Goal: Task Accomplishment & Management: Manage account settings

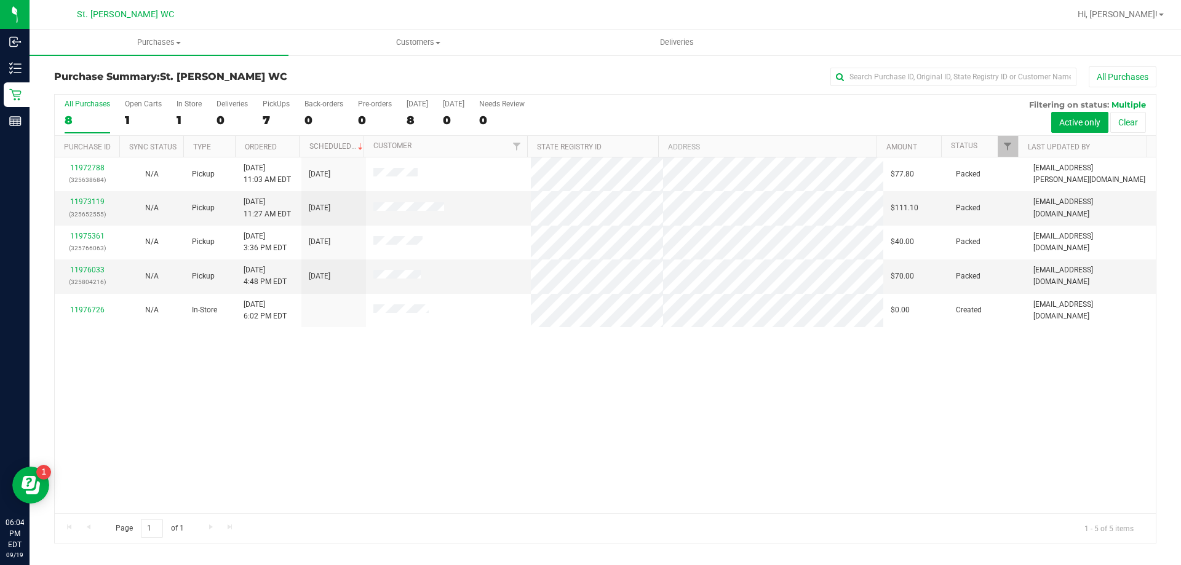
click at [481, 359] on div "11972788 (325638684) N/A Pickup [DATE] 11:03 AM EDT 9/19/2025 $77.80 Packed [EM…" at bounding box center [605, 336] width 1101 height 356
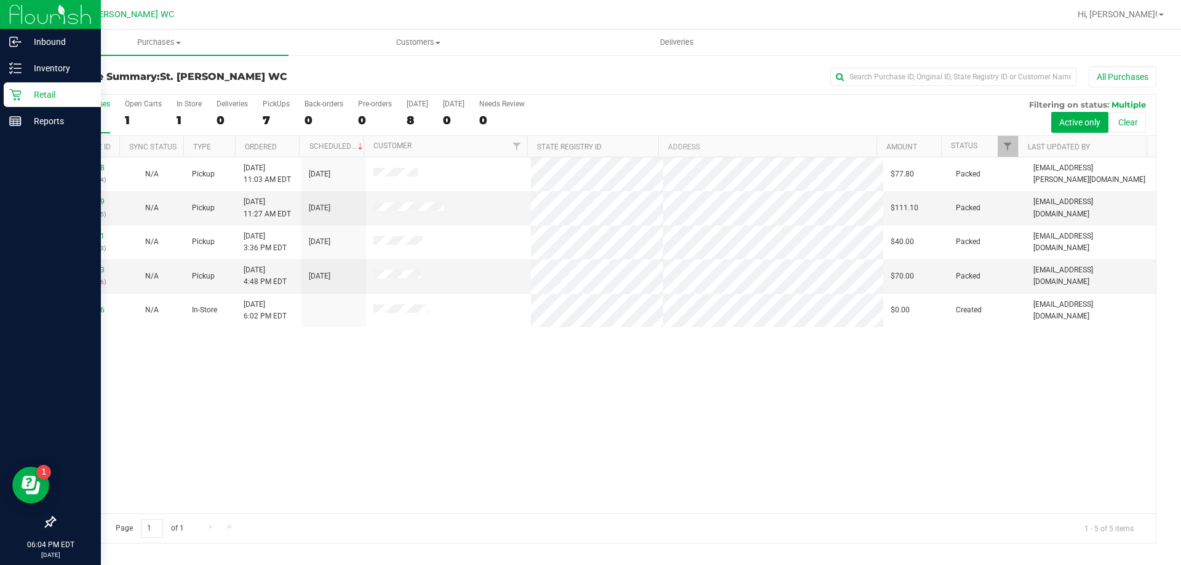
click at [23, 92] on p "Retail" at bounding box center [59, 94] width 74 height 15
click at [14, 68] on icon at bounding box center [15, 68] width 12 height 12
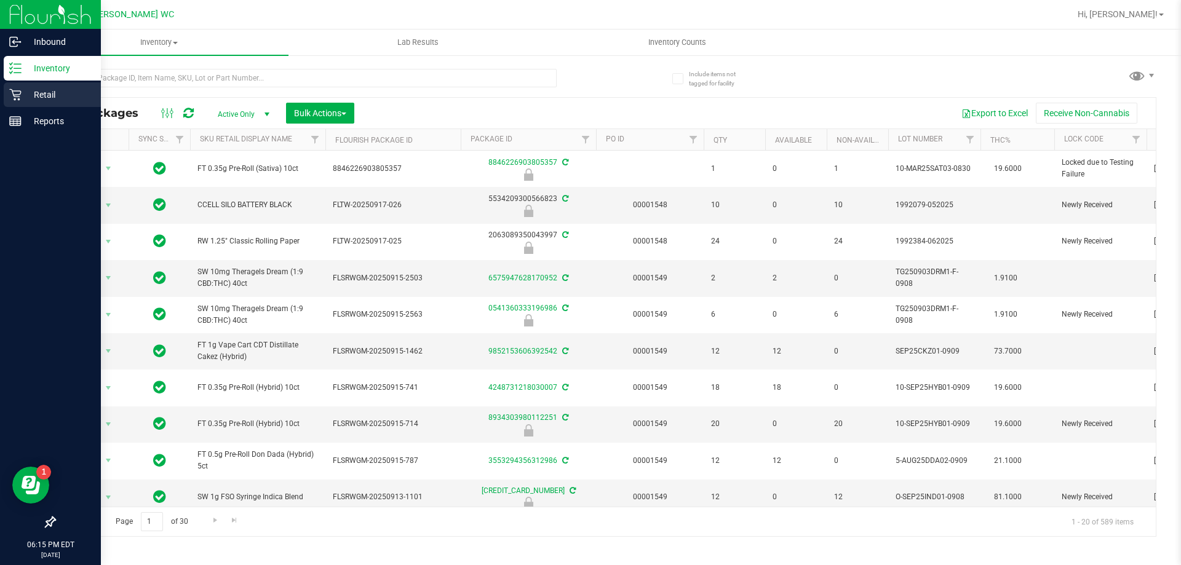
click at [13, 87] on div "Retail" at bounding box center [52, 94] width 97 height 25
click at [13, 86] on div "Retail" at bounding box center [52, 94] width 97 height 25
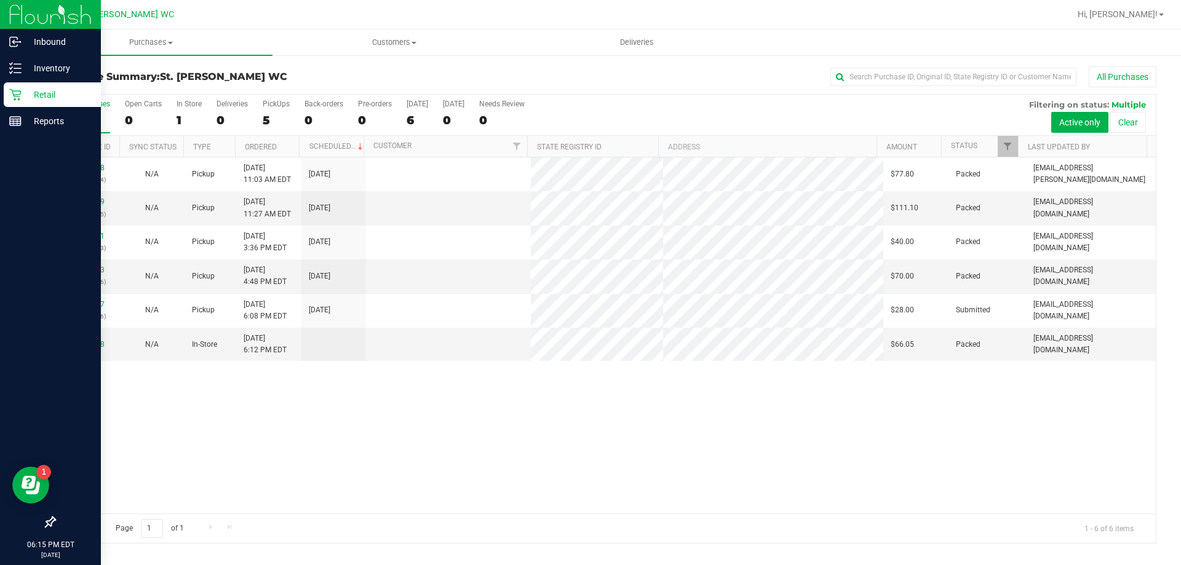
click at [157, 399] on div "11972788 (325638684) N/A Pickup [DATE] 11:03 AM EDT 9/19/2025 $77.80 Packed [EM…" at bounding box center [605, 336] width 1101 height 356
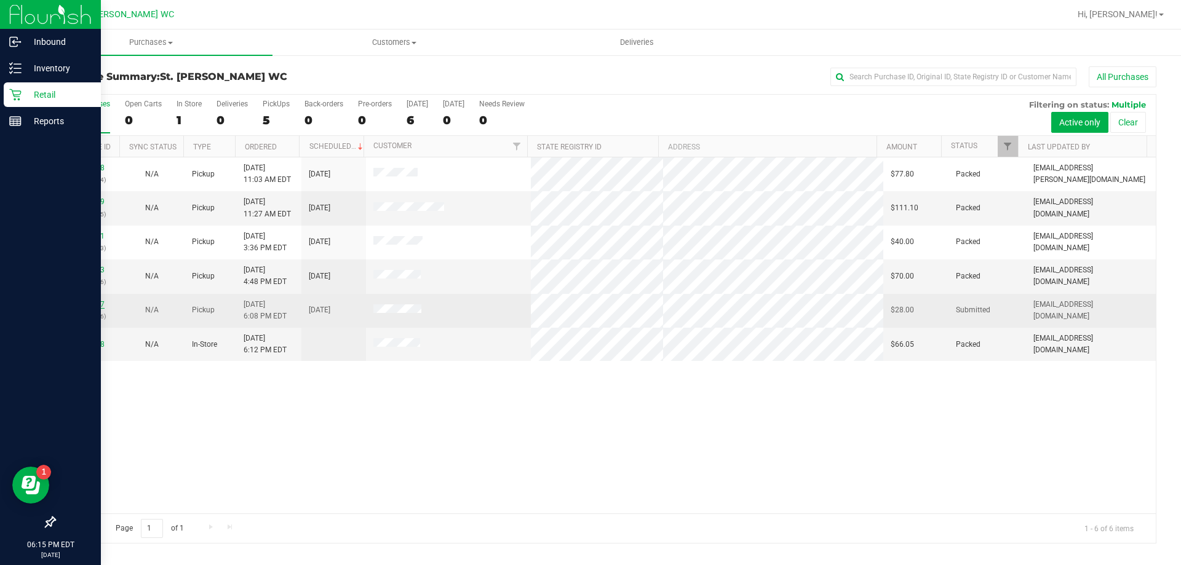
click at [95, 305] on link "11976767" at bounding box center [87, 304] width 34 height 9
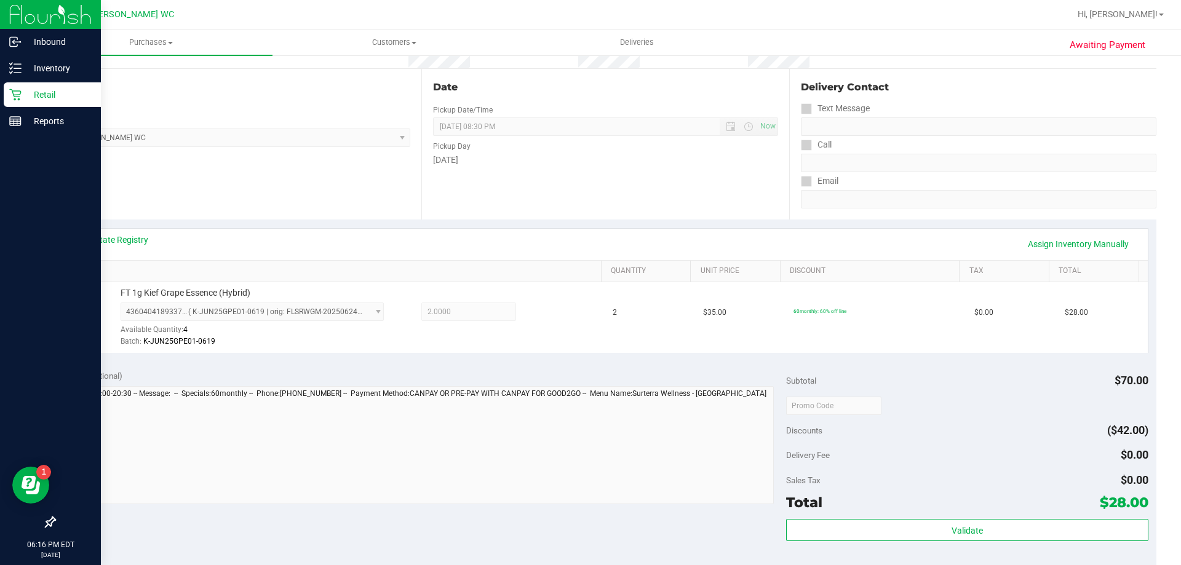
scroll to position [246, 0]
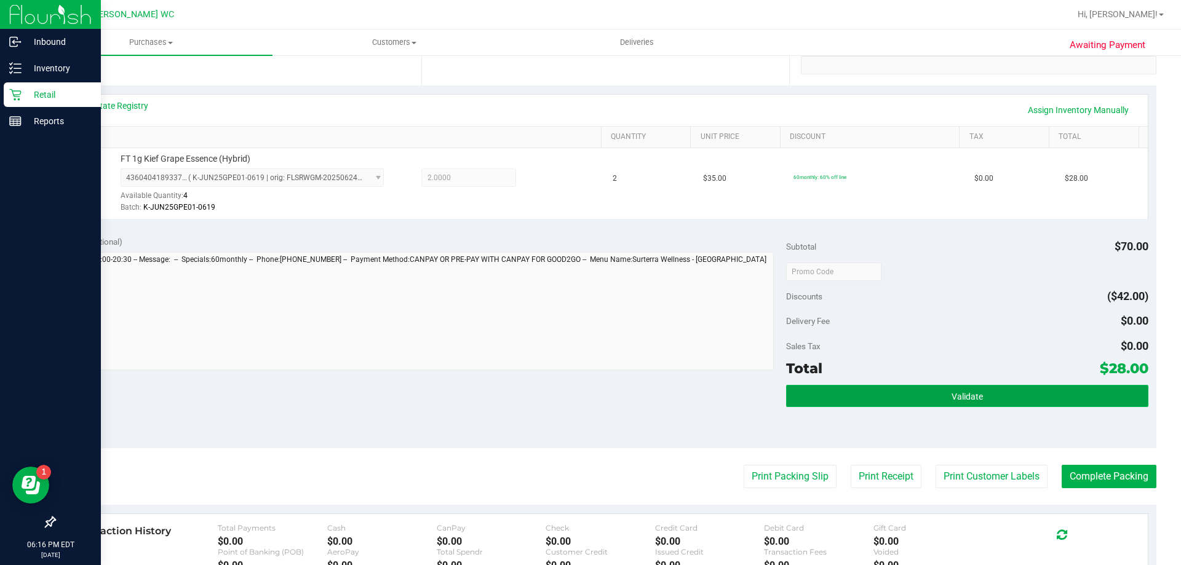
click at [870, 399] on button "Validate" at bounding box center [967, 396] width 362 height 22
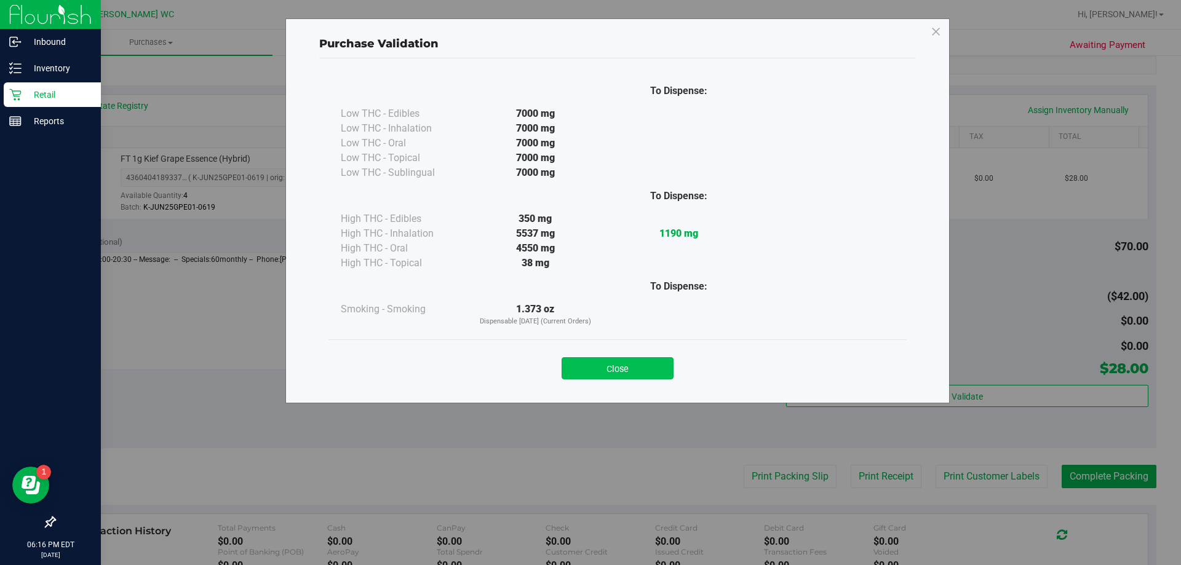
click at [652, 371] on button "Close" at bounding box center [618, 368] width 112 height 22
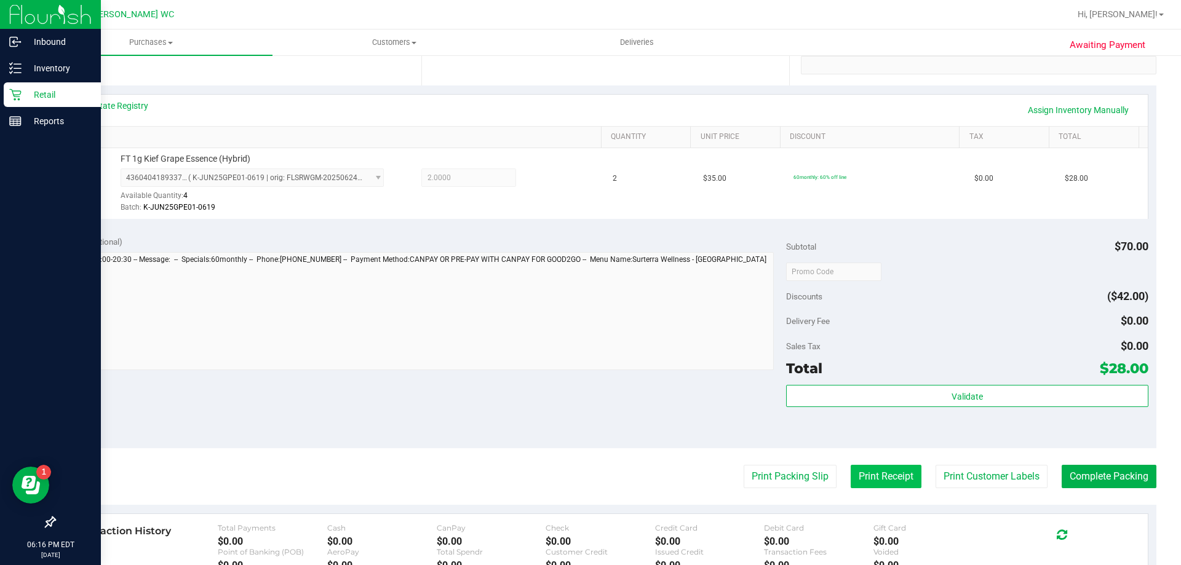
click at [906, 471] on button "Print Receipt" at bounding box center [886, 476] width 71 height 23
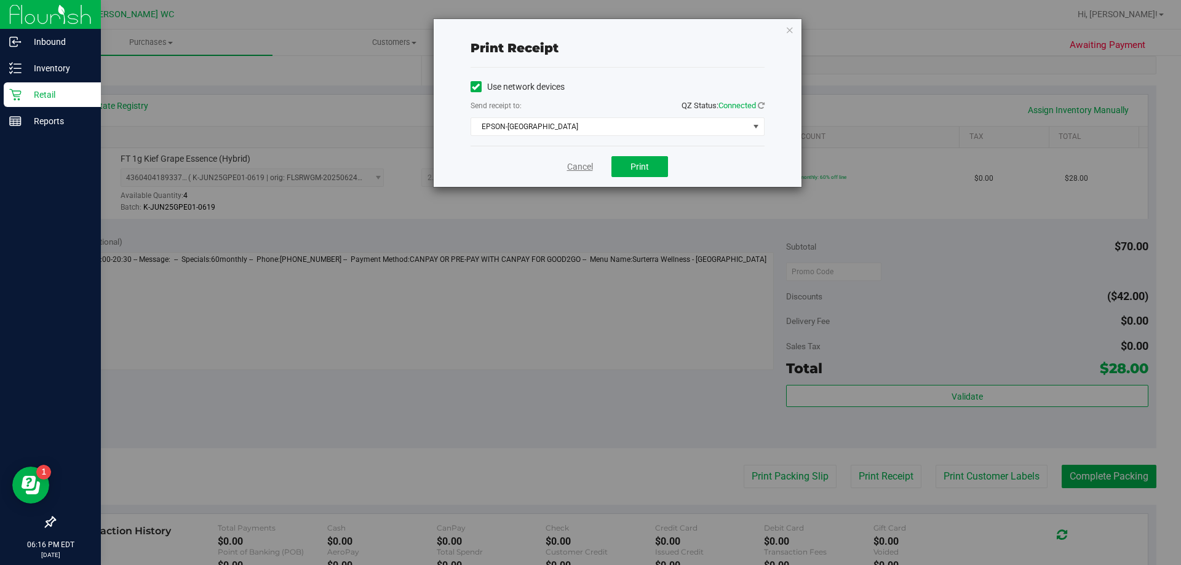
click at [572, 161] on link "Cancel" at bounding box center [580, 167] width 26 height 13
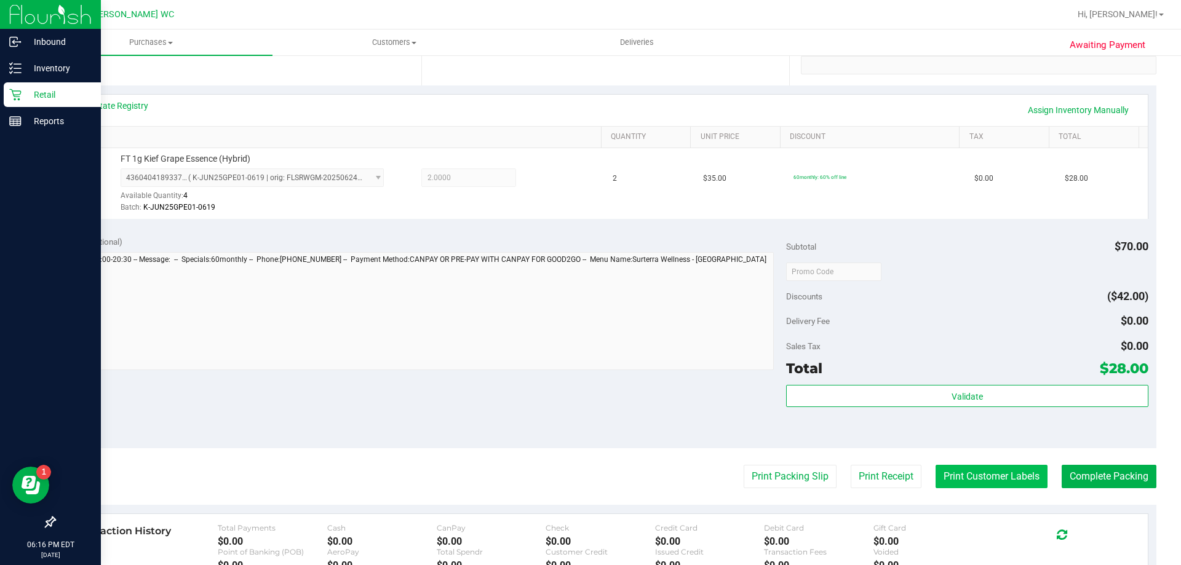
click at [981, 476] on button "Print Customer Labels" at bounding box center [992, 476] width 112 height 23
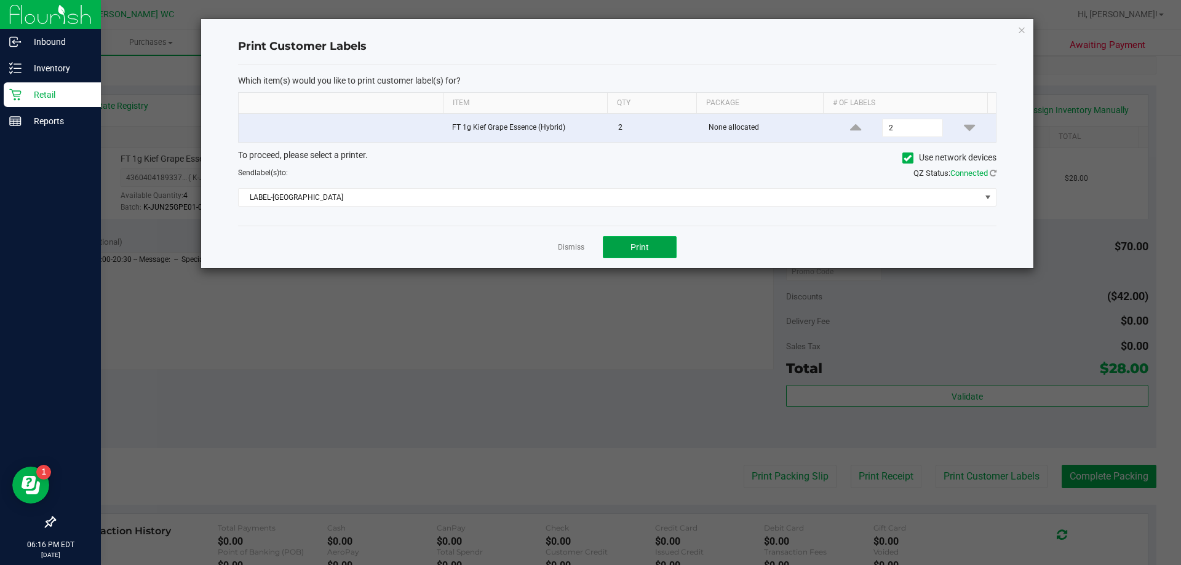
click at [641, 250] on span "Print" at bounding box center [640, 247] width 18 height 10
click at [569, 243] on link "Dismiss" at bounding box center [571, 247] width 26 height 10
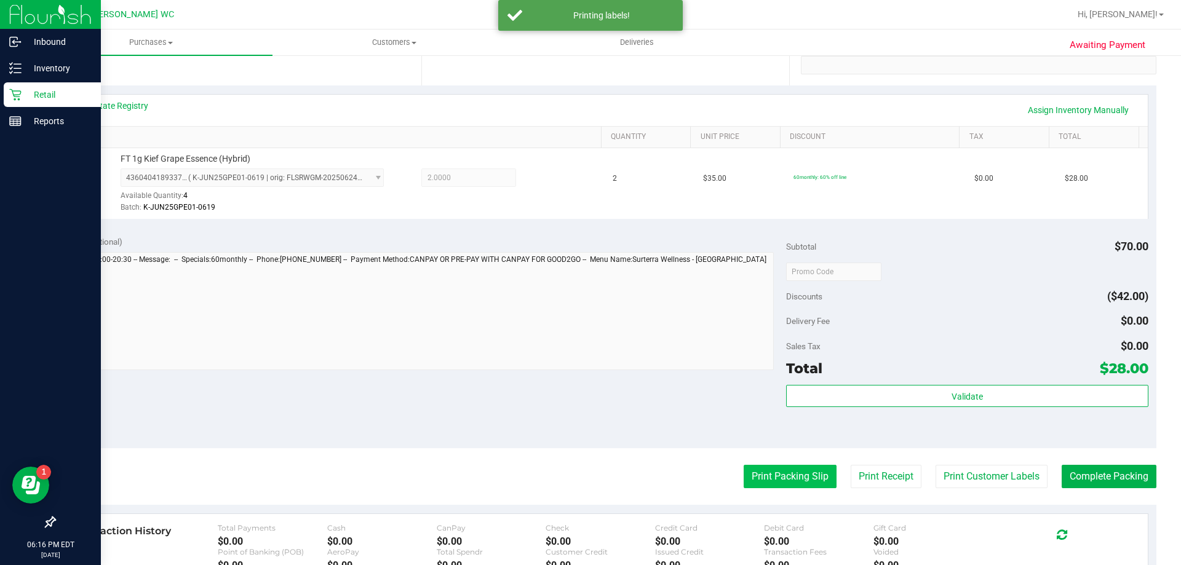
click at [777, 469] on button "Print Packing Slip" at bounding box center [790, 476] width 93 height 23
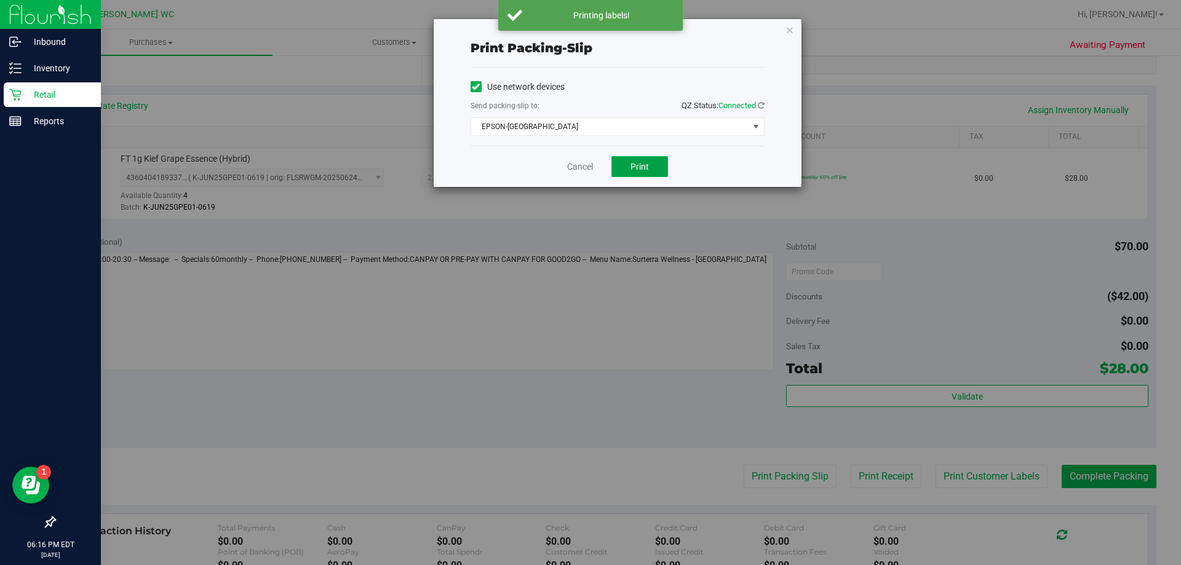
click at [653, 171] on button "Print" at bounding box center [640, 166] width 57 height 21
click at [574, 169] on link "Cancel" at bounding box center [580, 167] width 26 height 13
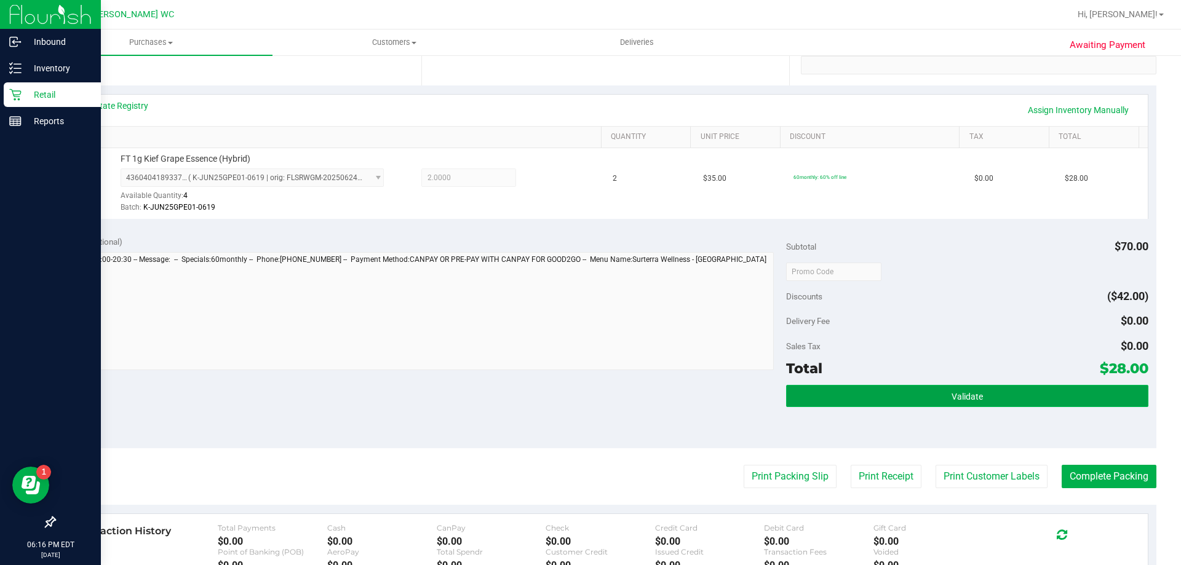
click at [882, 385] on button "Validate" at bounding box center [967, 396] width 362 height 22
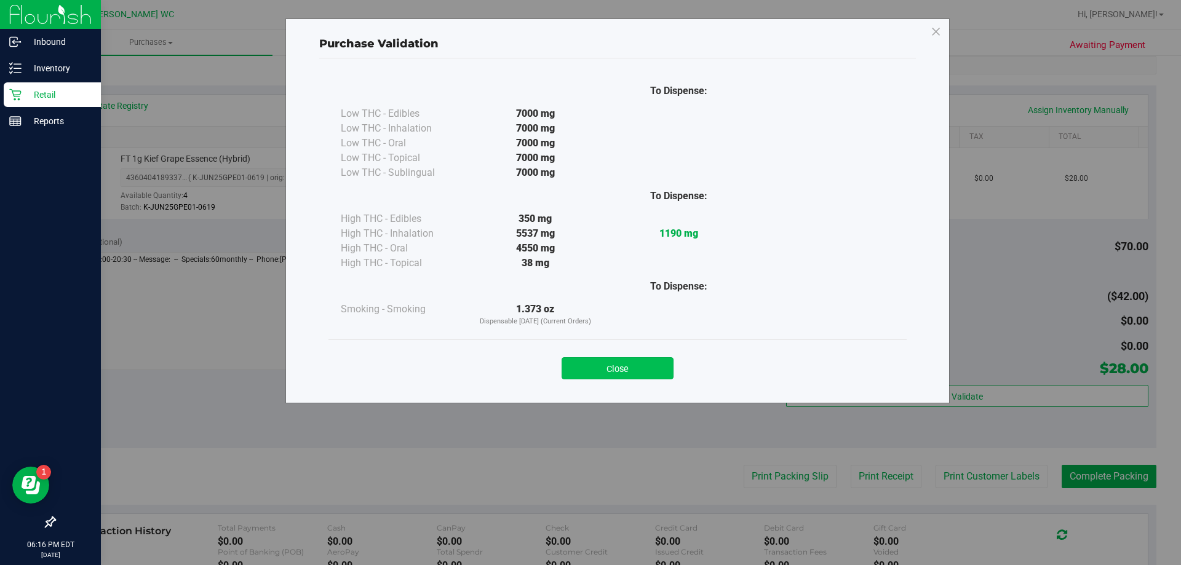
click at [614, 374] on button "Close" at bounding box center [618, 368] width 112 height 22
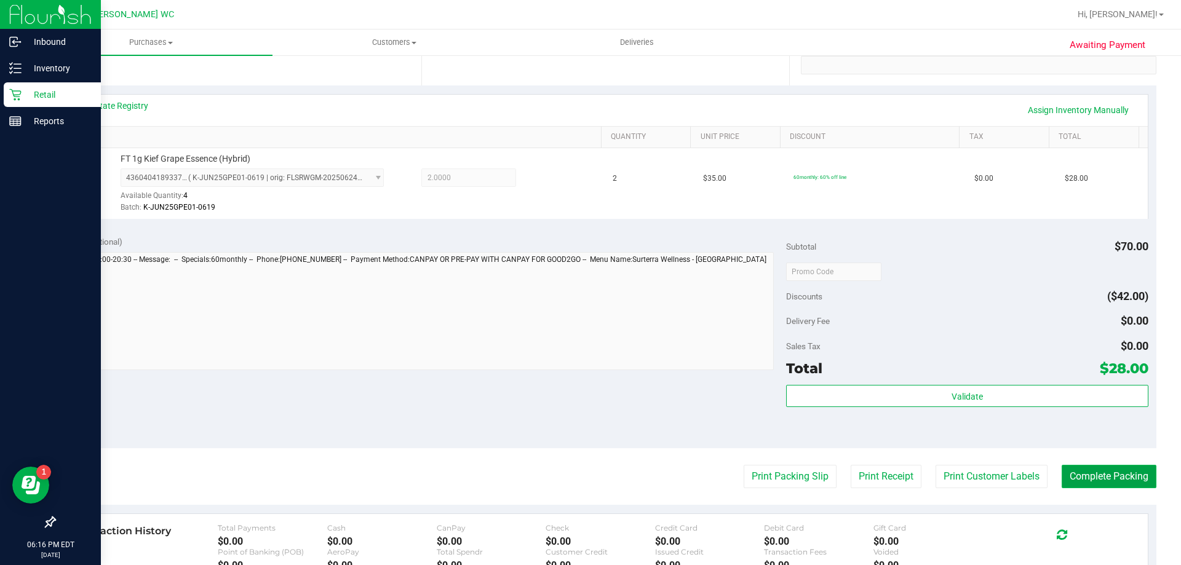
click at [1124, 473] on button "Complete Packing" at bounding box center [1109, 476] width 95 height 23
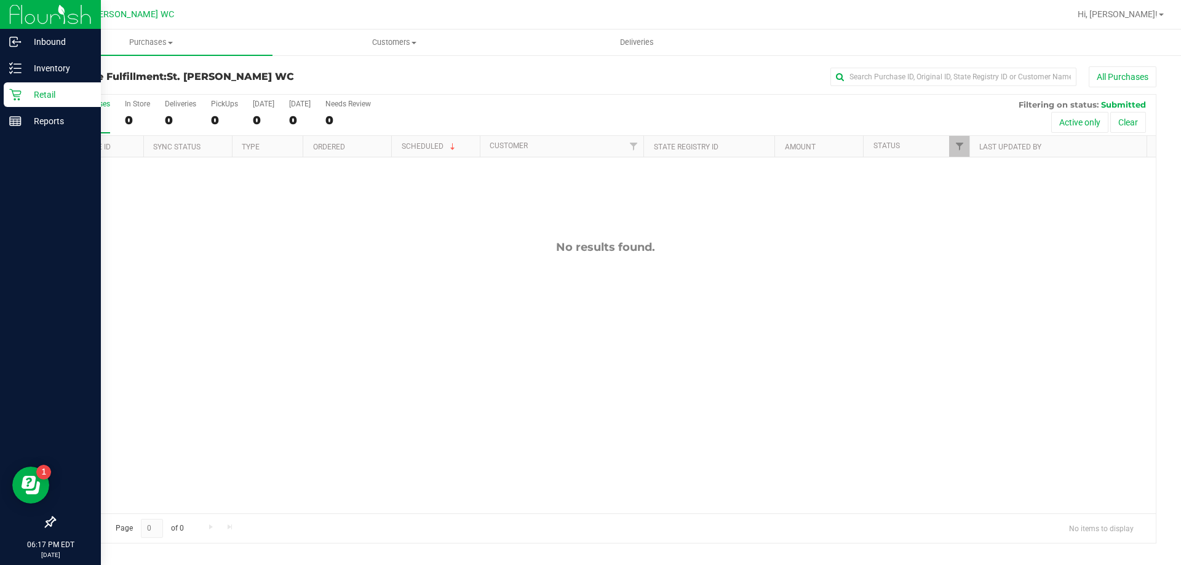
click at [9, 91] on div "Retail" at bounding box center [52, 94] width 97 height 25
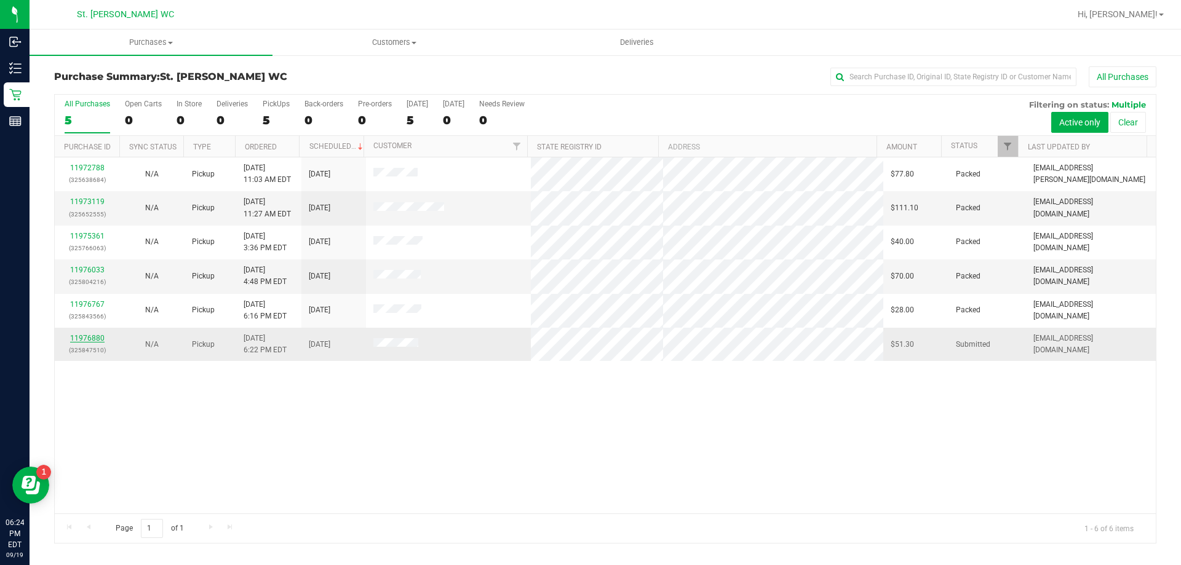
click at [96, 338] on link "11976880" at bounding box center [87, 338] width 34 height 9
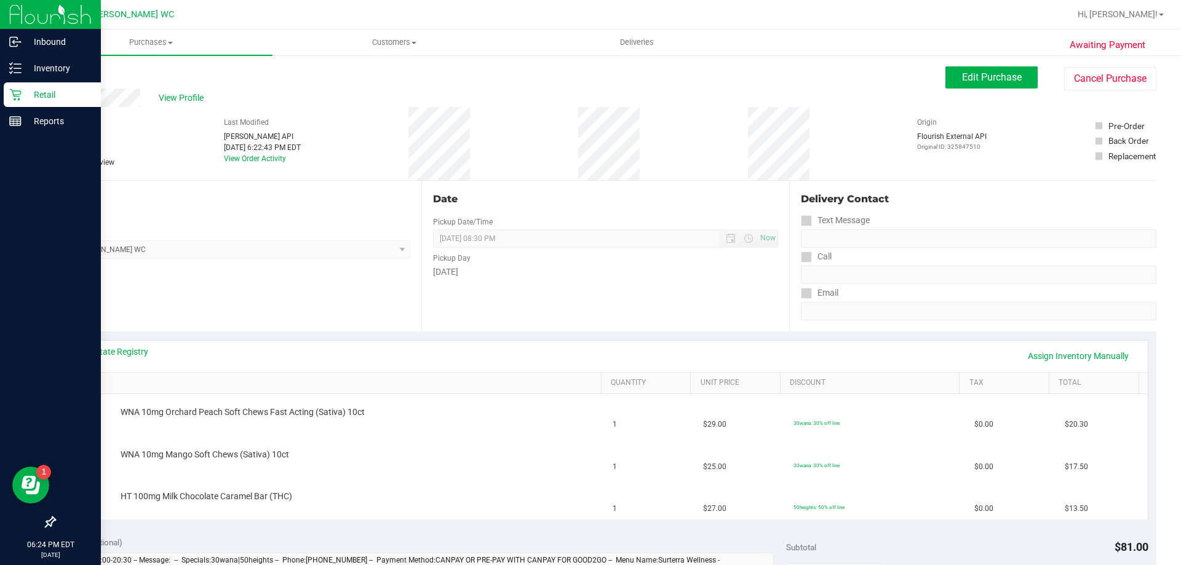
click at [8, 82] on div "Retail" at bounding box center [52, 94] width 97 height 25
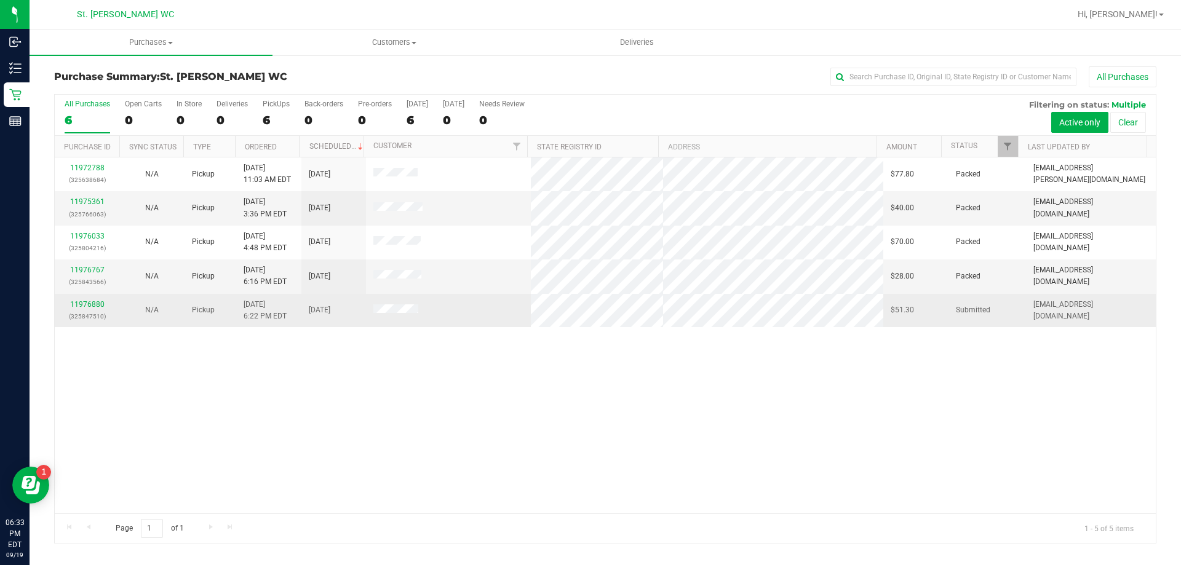
click at [84, 309] on div "11976880 (325847510)" at bounding box center [87, 310] width 50 height 23
click at [90, 297] on td "11976880 (325847510)" at bounding box center [87, 310] width 65 height 33
click at [96, 304] on link "11976880" at bounding box center [87, 304] width 34 height 9
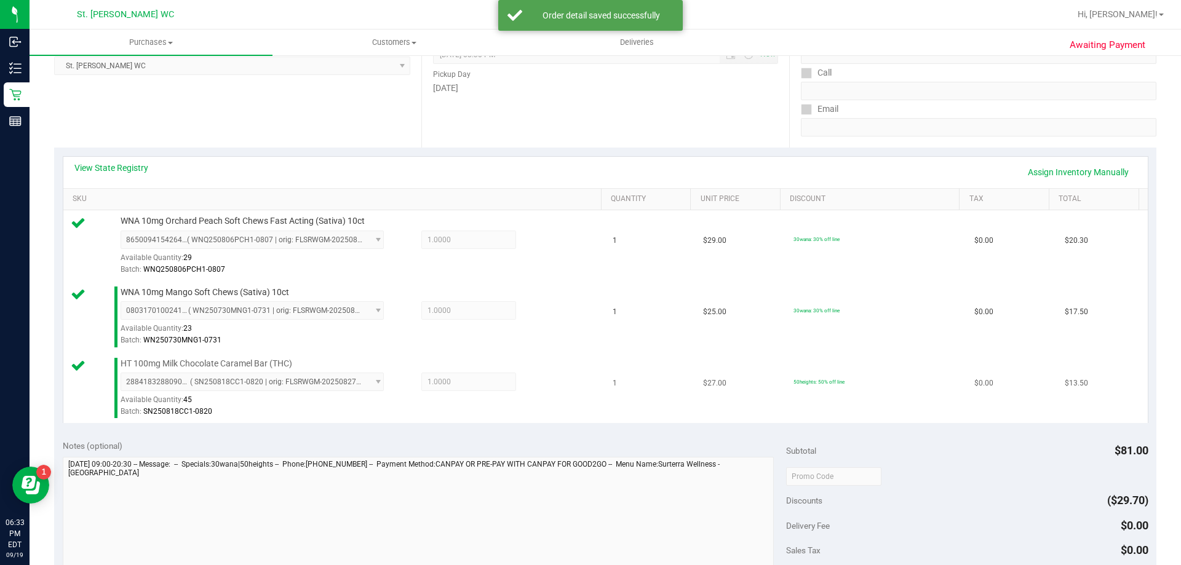
scroll to position [308, 0]
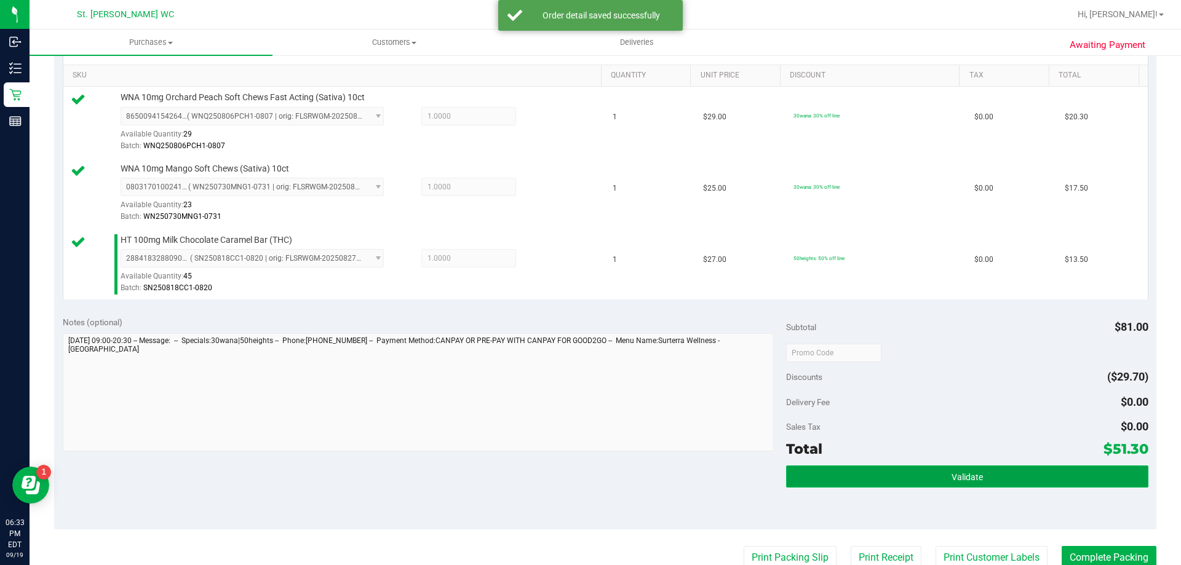
click at [1004, 473] on button "Validate" at bounding box center [967, 477] width 362 height 22
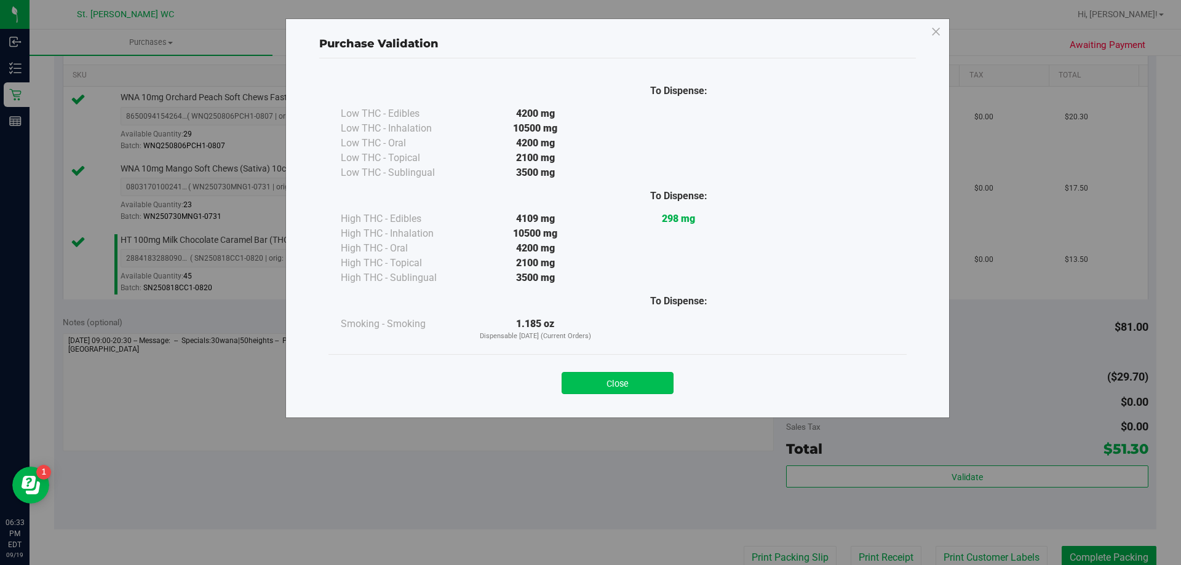
click at [668, 373] on button "Close" at bounding box center [618, 383] width 112 height 22
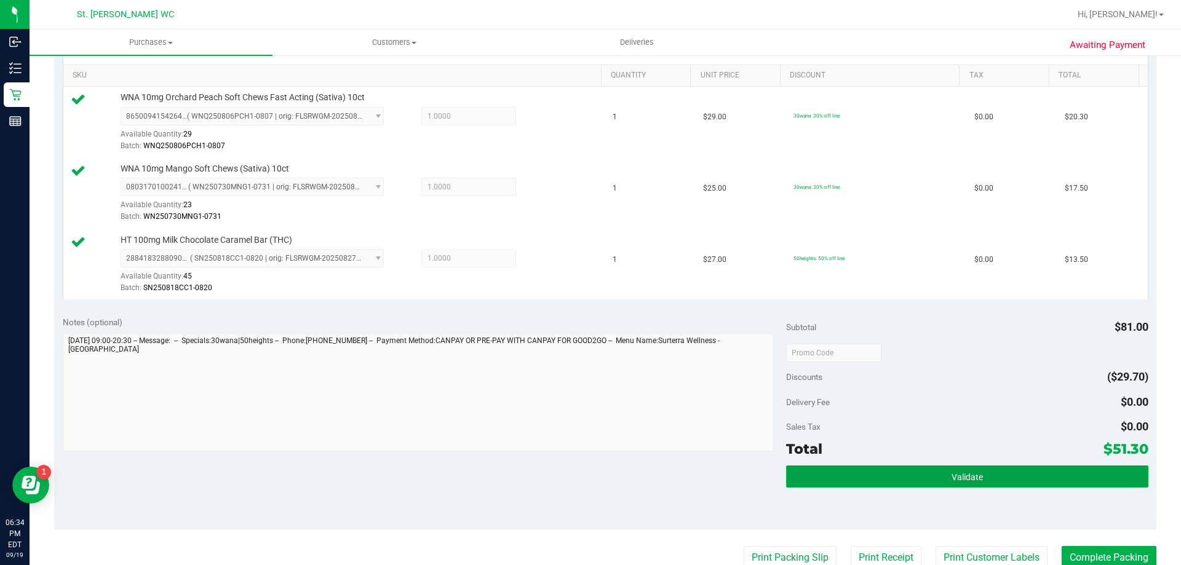
click at [1016, 468] on button "Validate" at bounding box center [967, 477] width 362 height 22
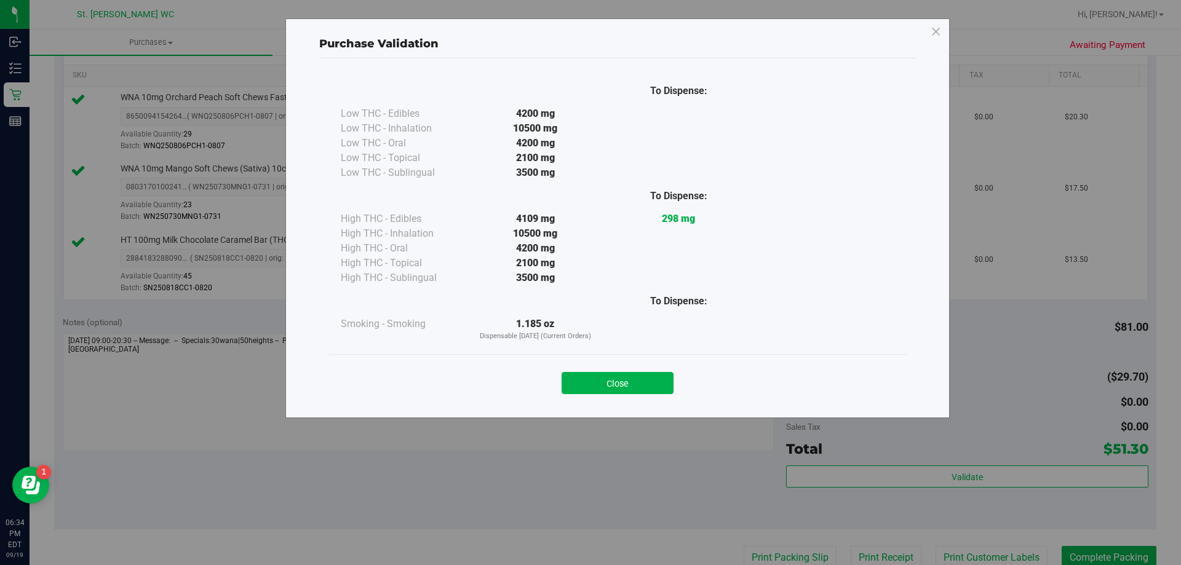
click at [597, 365] on div "Close" at bounding box center [618, 379] width 560 height 31
click at [605, 381] on button "Close" at bounding box center [618, 383] width 112 height 22
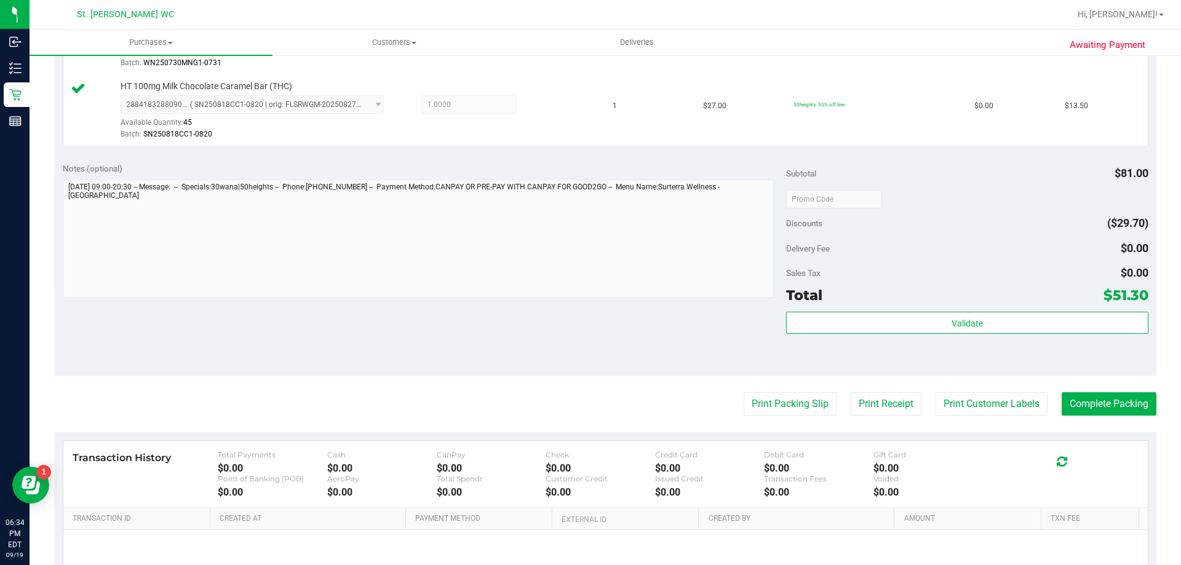
scroll to position [554, 0]
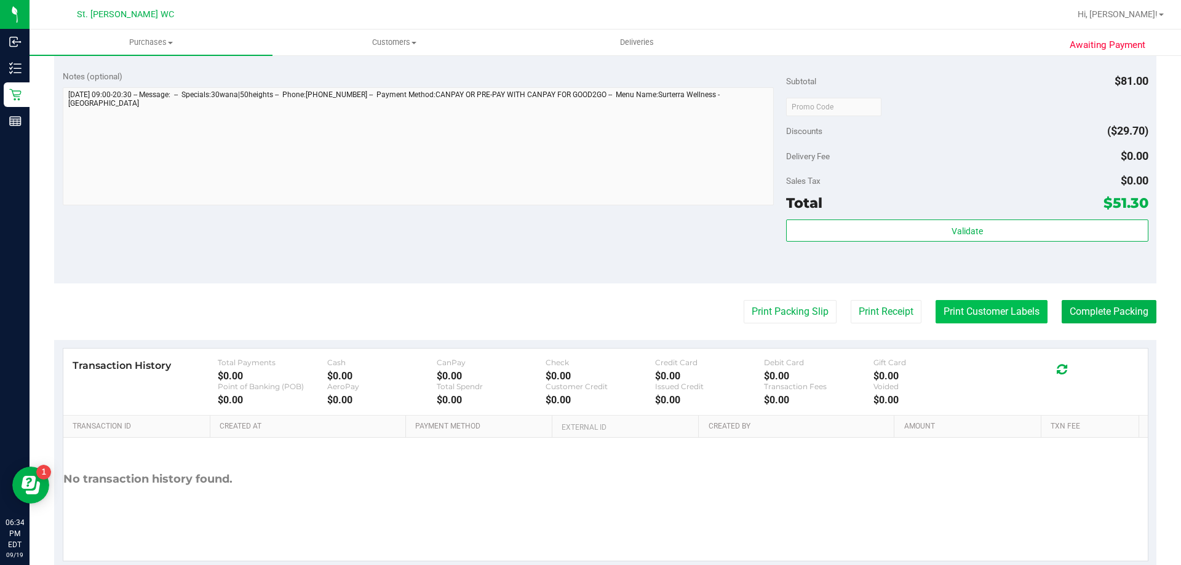
click at [944, 313] on button "Print Customer Labels" at bounding box center [992, 311] width 112 height 23
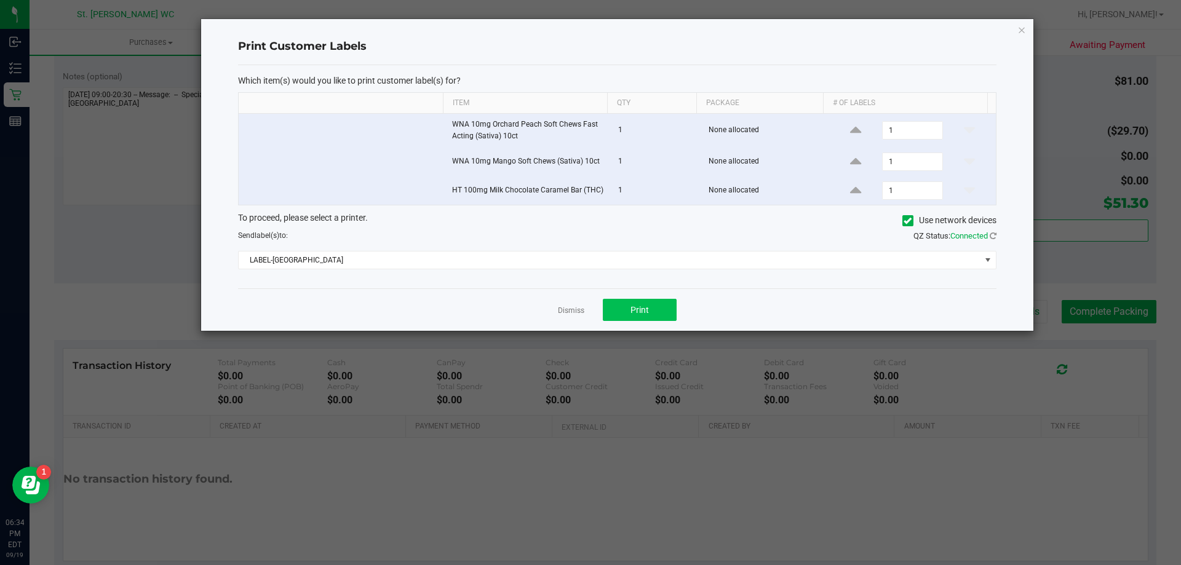
click at [675, 303] on div "Dismiss Print" at bounding box center [617, 310] width 759 height 42
click at [673, 305] on button "Print" at bounding box center [640, 310] width 74 height 22
click at [559, 309] on link "Dismiss" at bounding box center [571, 311] width 26 height 10
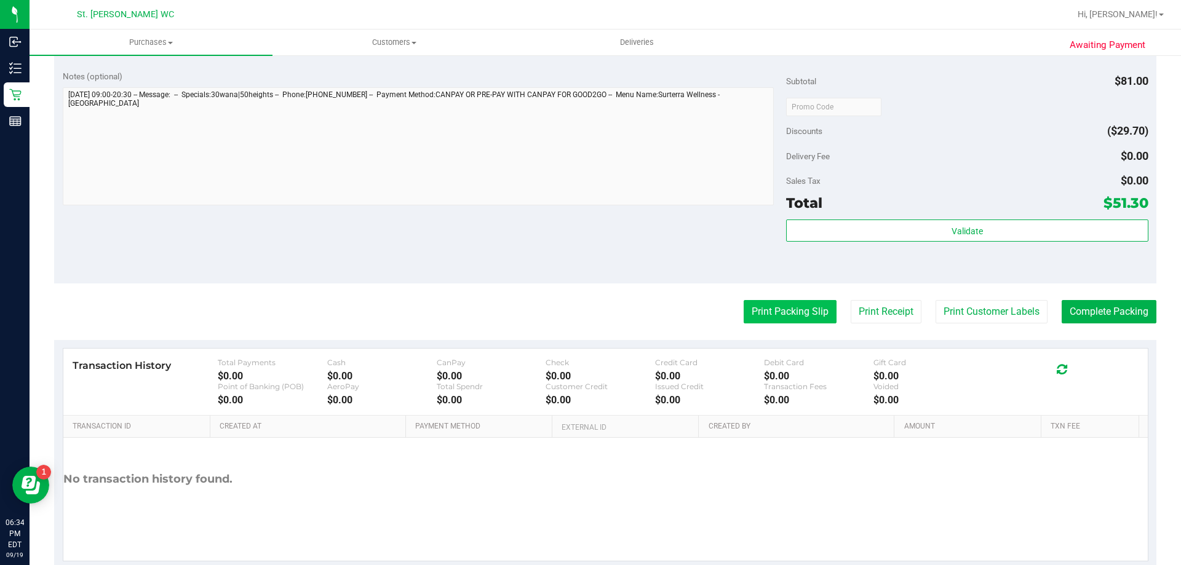
click at [773, 317] on button "Print Packing Slip" at bounding box center [790, 311] width 93 height 23
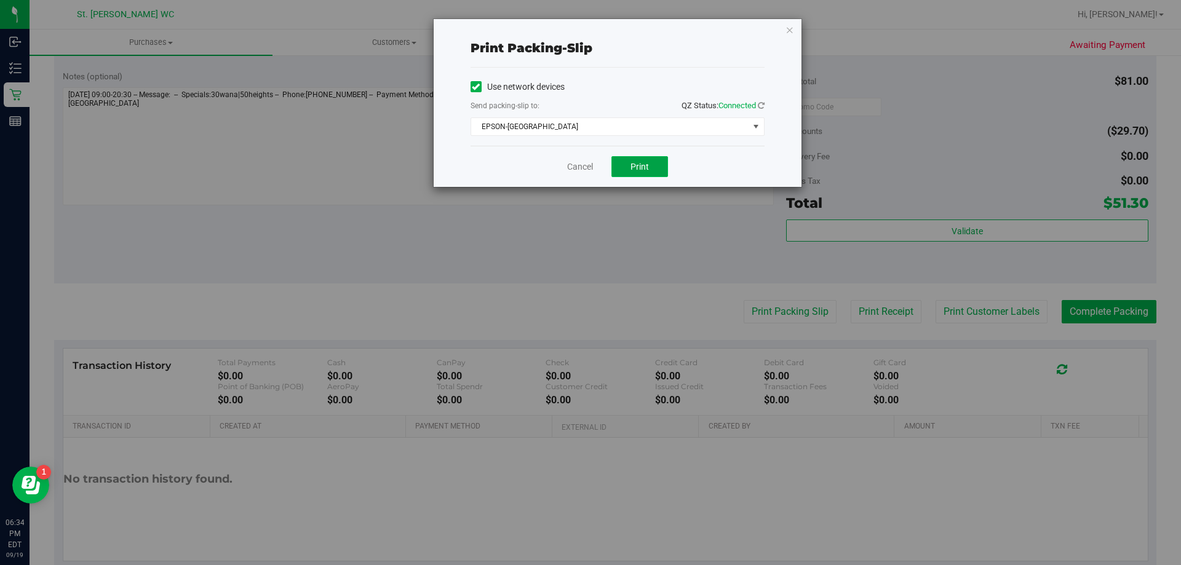
click at [653, 161] on button "Print" at bounding box center [640, 166] width 57 height 21
click at [580, 170] on link "Cancel" at bounding box center [580, 167] width 26 height 13
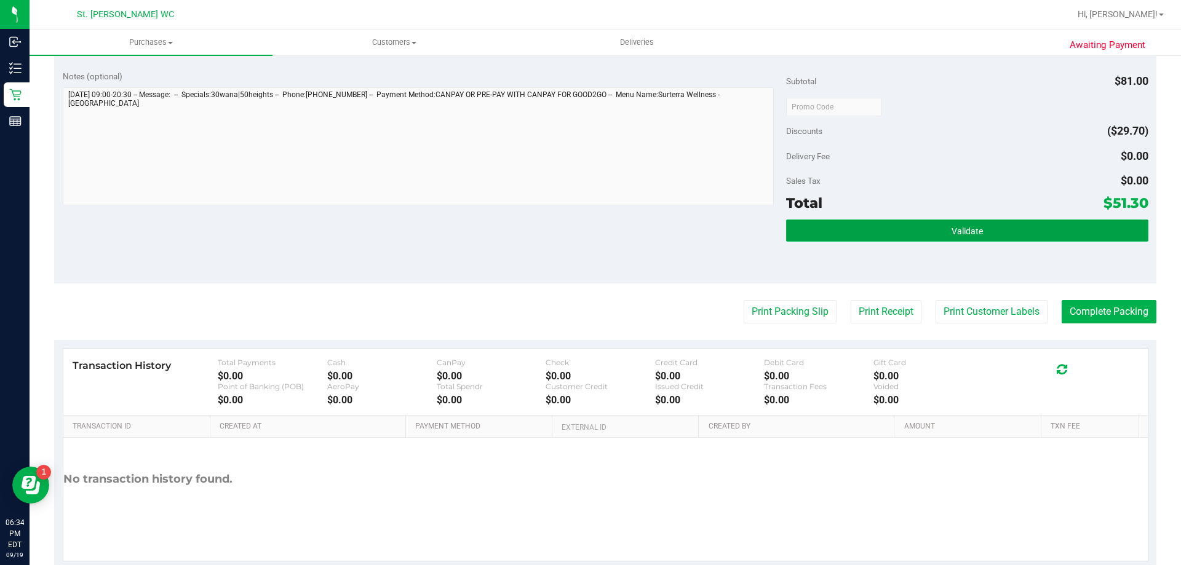
click at [817, 226] on button "Validate" at bounding box center [967, 231] width 362 height 22
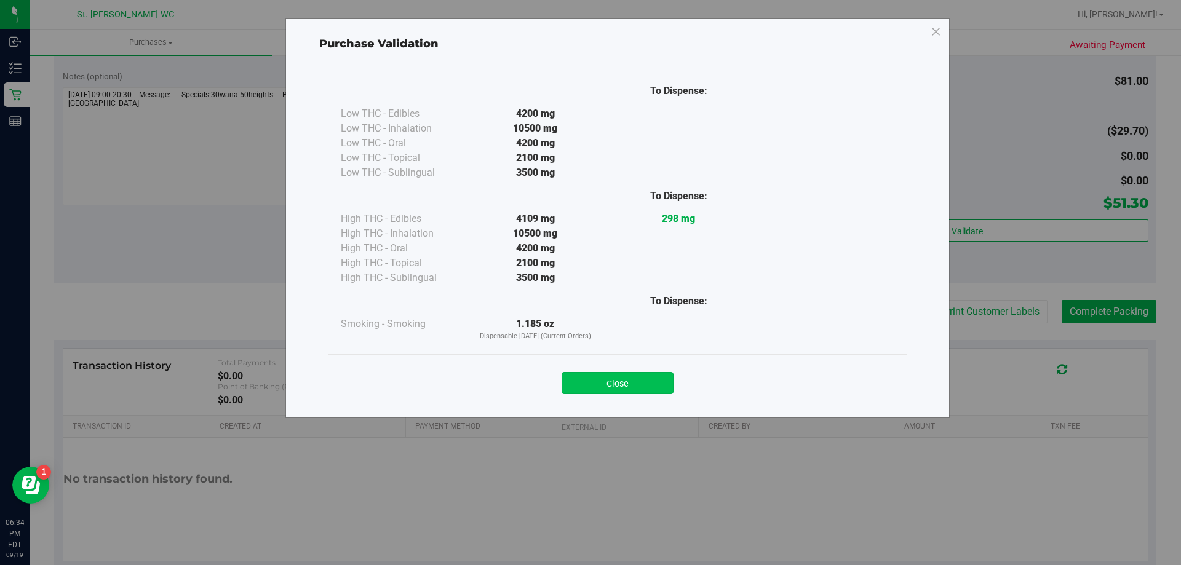
click at [604, 391] on button "Close" at bounding box center [618, 383] width 112 height 22
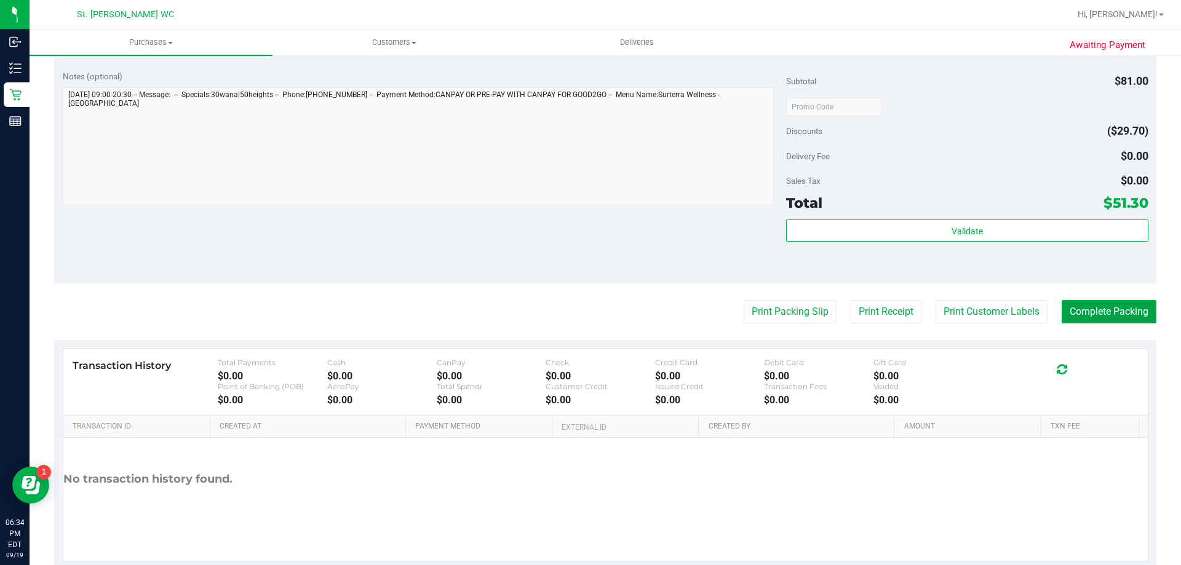
click at [1108, 307] on button "Complete Packing" at bounding box center [1109, 311] width 95 height 23
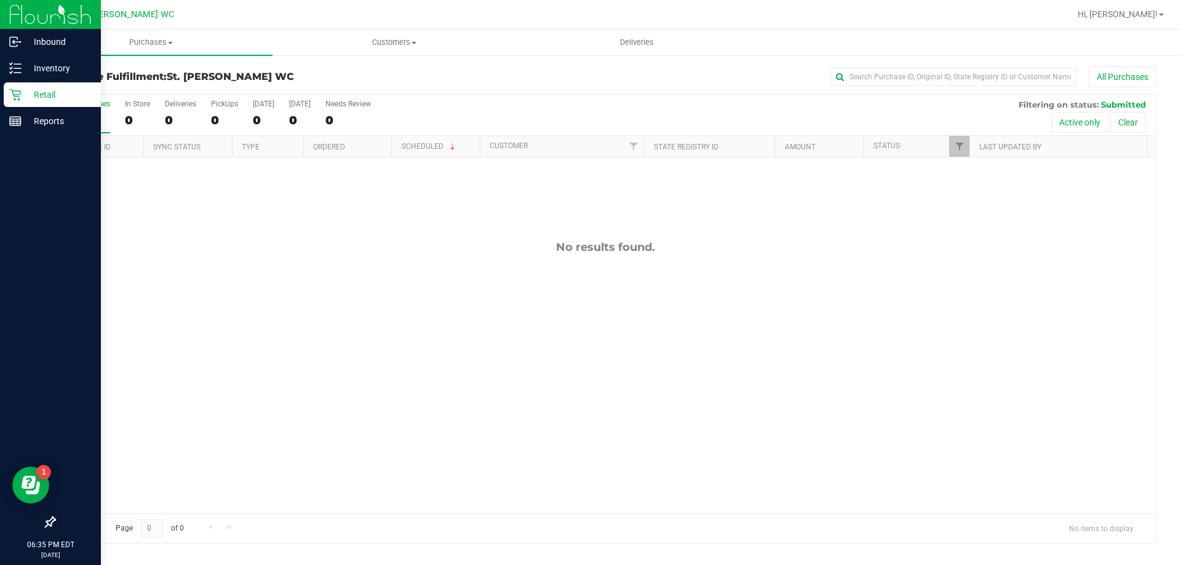
click at [58, 95] on p "Retail" at bounding box center [59, 94] width 74 height 15
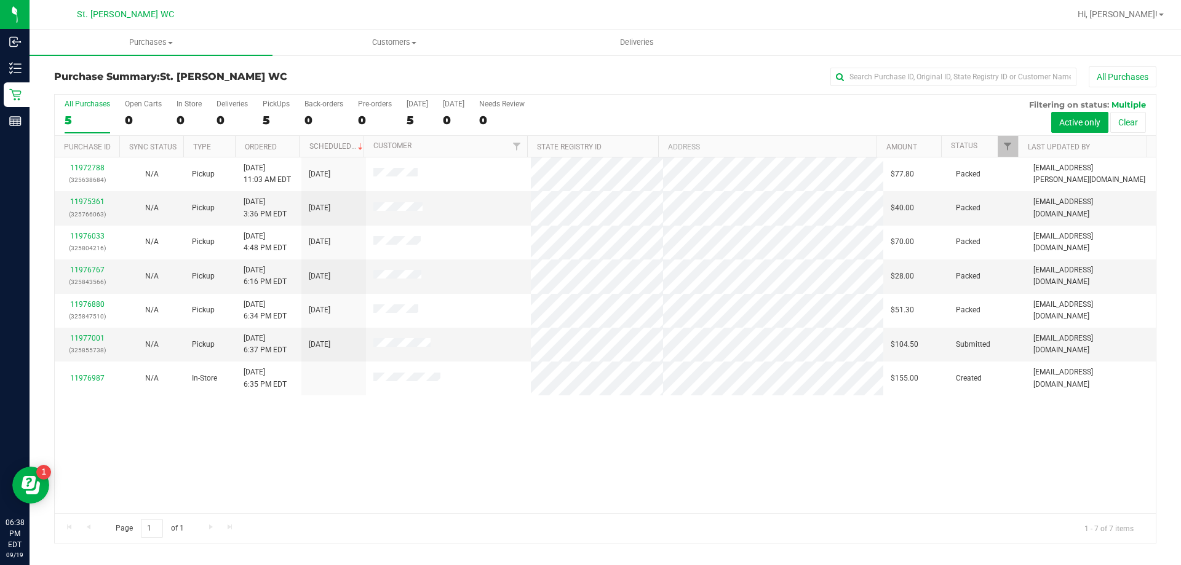
click at [306, 473] on div "11972788 (325638684) N/A Pickup [DATE] 11:03 AM EDT 9/19/2025 $77.80 Packed [EM…" at bounding box center [605, 336] width 1101 height 356
click at [85, 338] on link "11977001" at bounding box center [87, 338] width 34 height 9
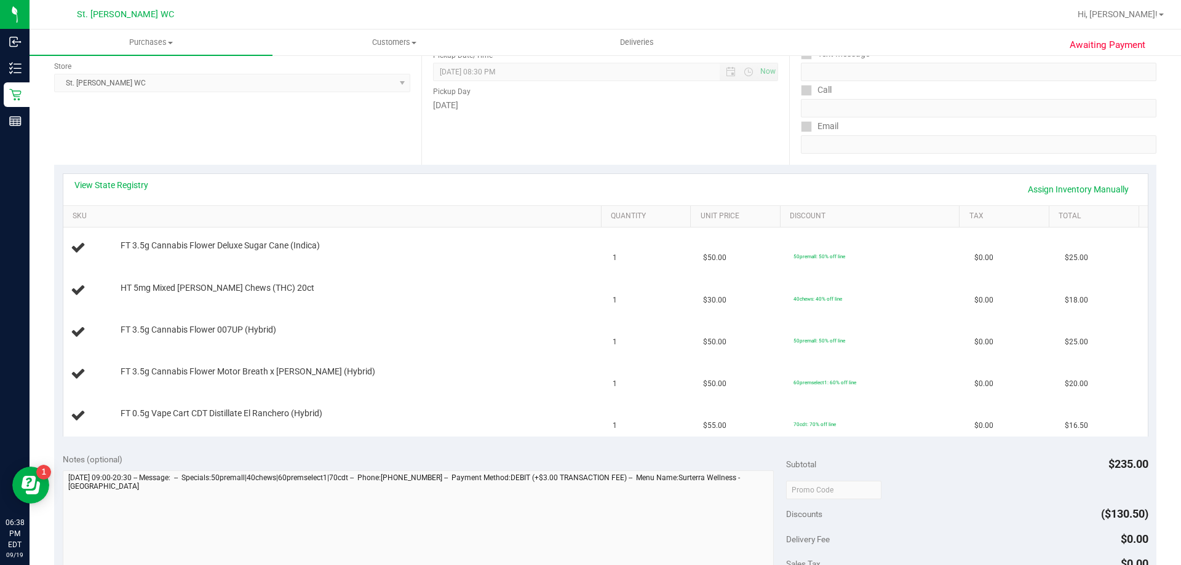
scroll to position [169, 0]
click at [86, 185] on link "View State Registry" at bounding box center [111, 183] width 74 height 12
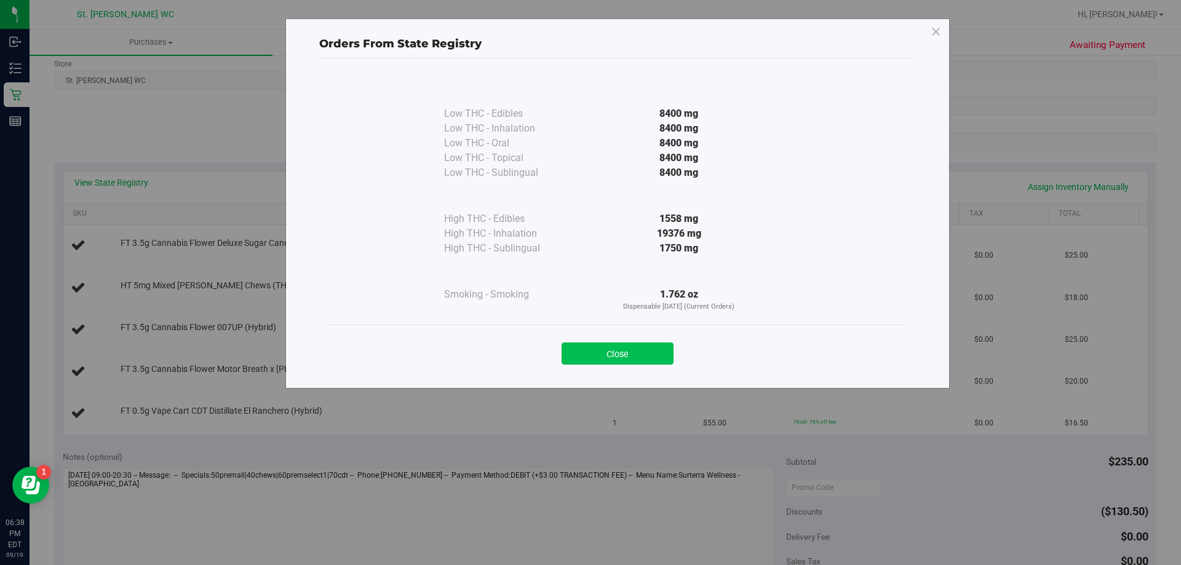
click at [610, 350] on button "Close" at bounding box center [618, 354] width 112 height 22
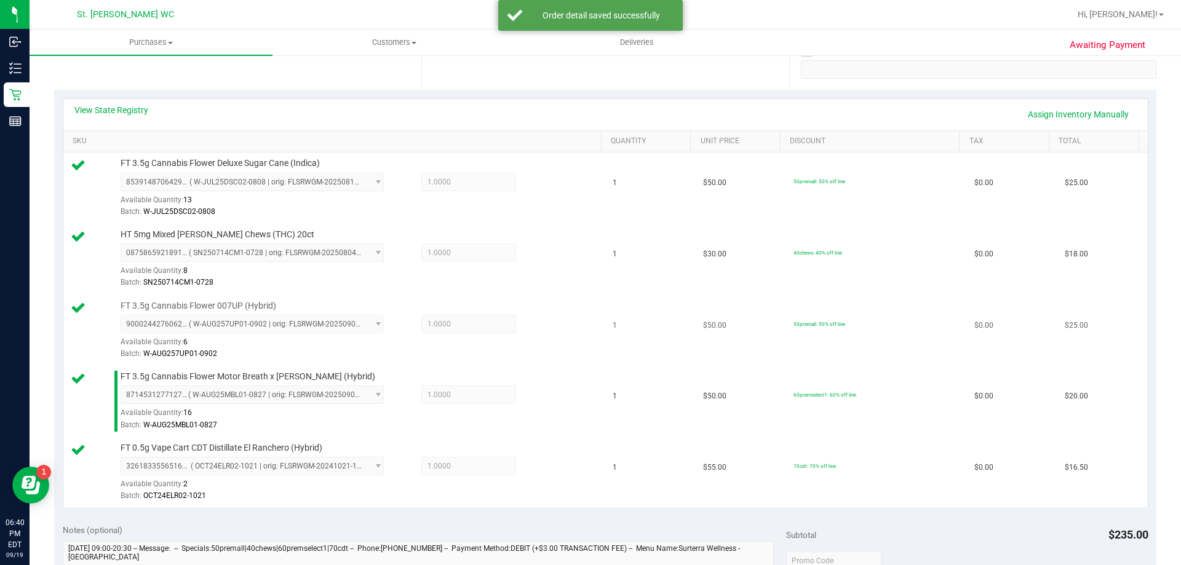
scroll to position [415, 0]
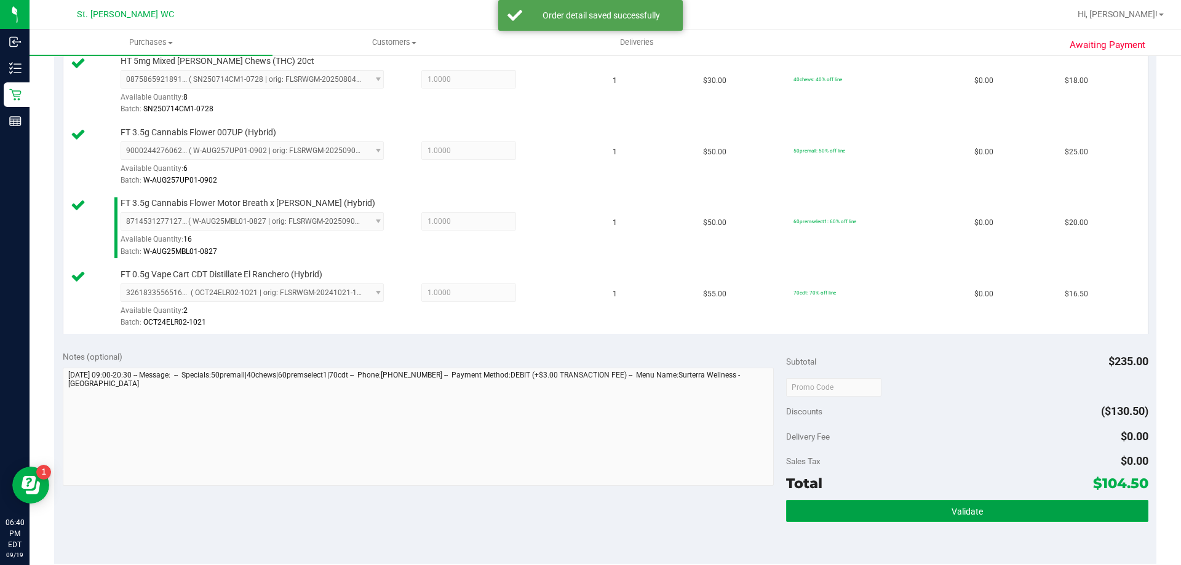
click at [978, 514] on button "Validate" at bounding box center [967, 511] width 362 height 22
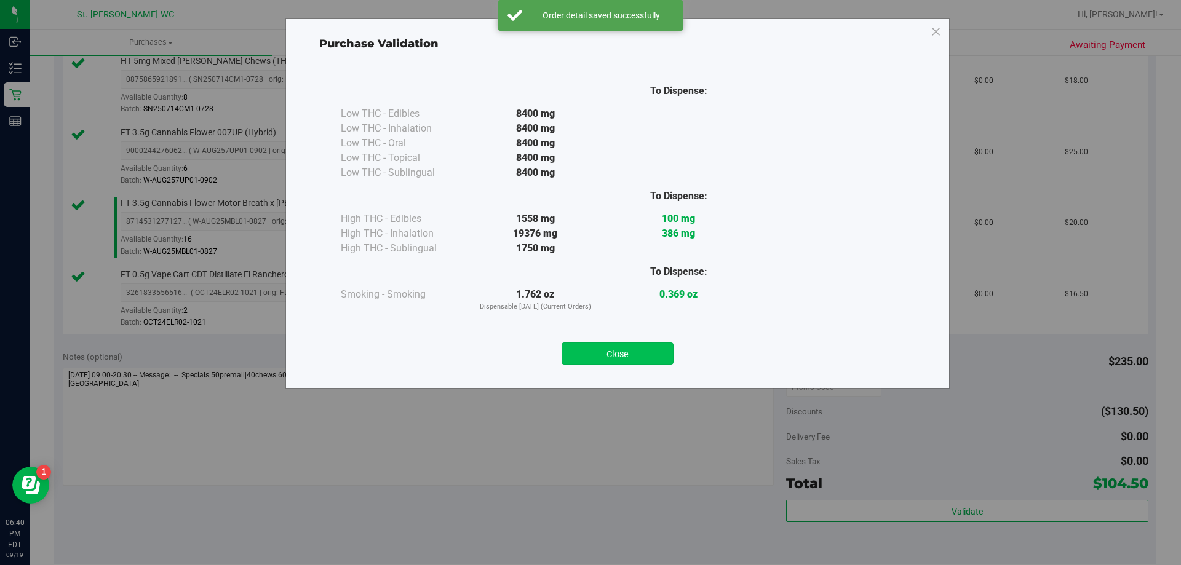
click at [644, 363] on button "Close" at bounding box center [618, 354] width 112 height 22
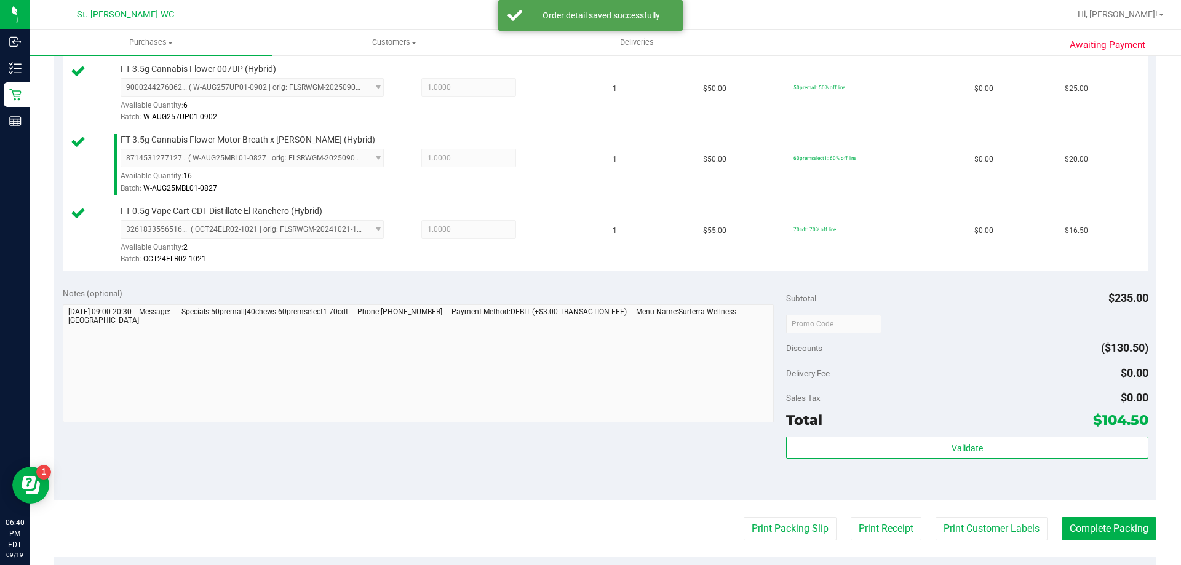
scroll to position [600, 0]
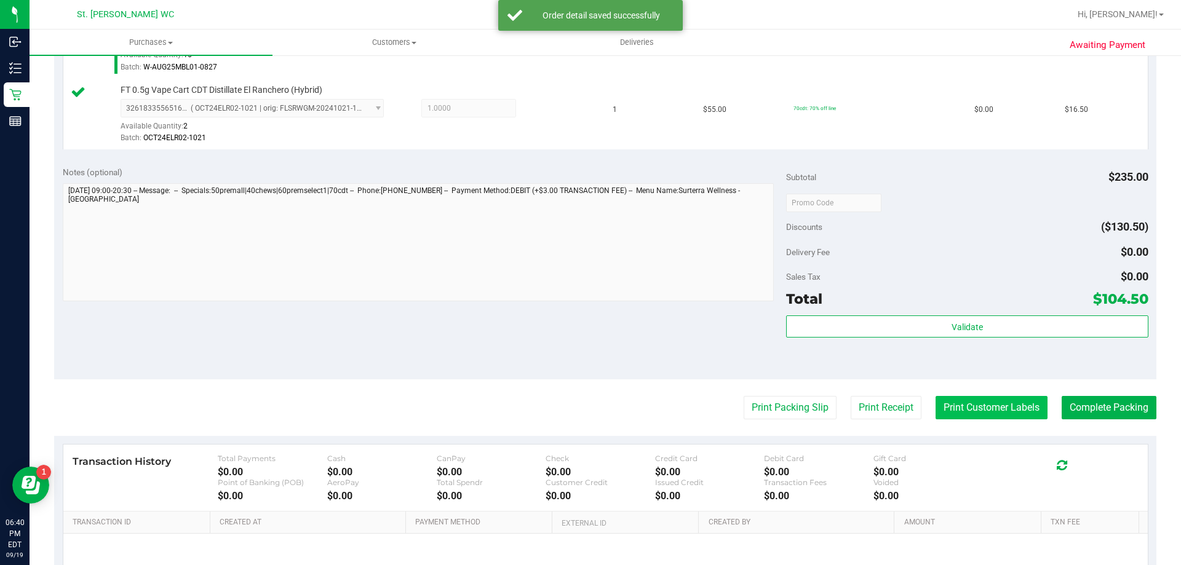
click at [1029, 418] on button "Print Customer Labels" at bounding box center [992, 407] width 112 height 23
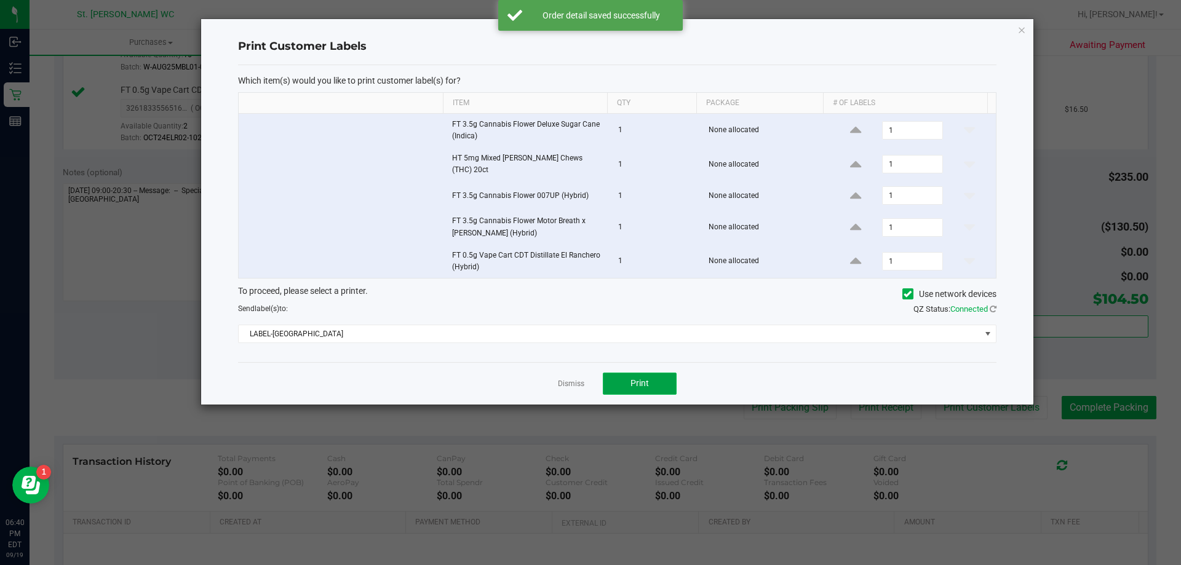
click at [644, 385] on button "Print" at bounding box center [640, 384] width 74 height 22
click at [564, 379] on link "Dismiss" at bounding box center [571, 384] width 26 height 10
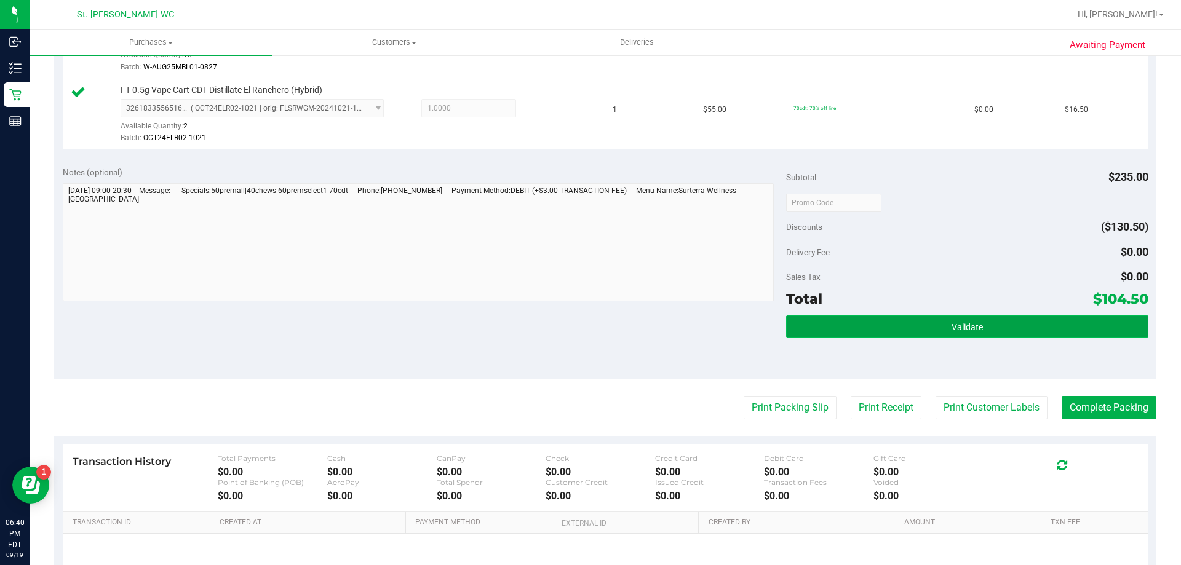
click at [1051, 333] on button "Validate" at bounding box center [967, 327] width 362 height 22
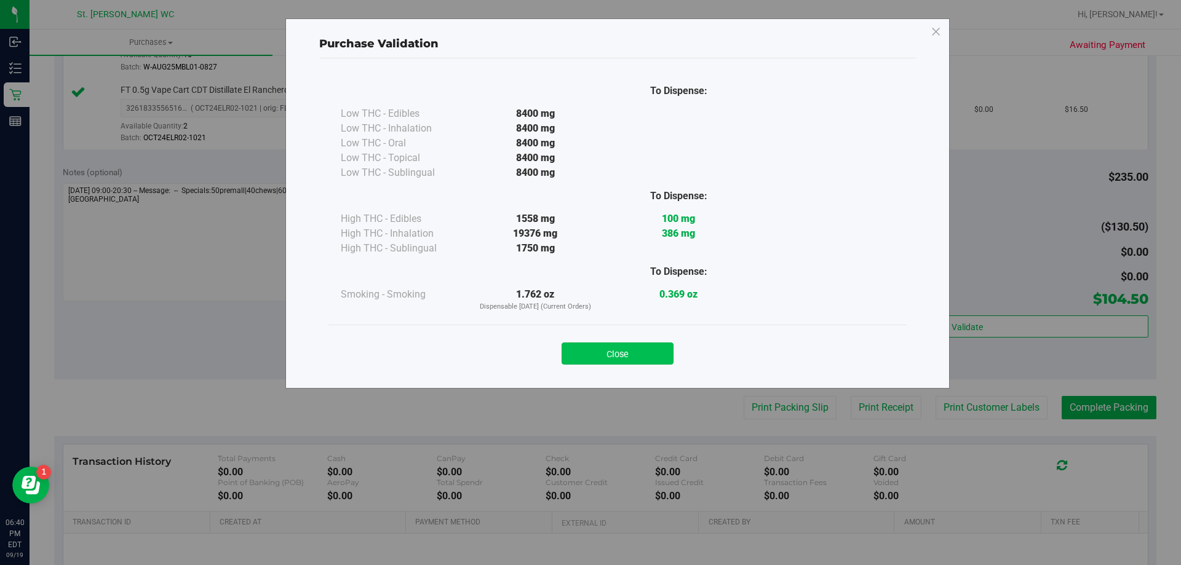
click at [662, 361] on button "Close" at bounding box center [618, 354] width 112 height 22
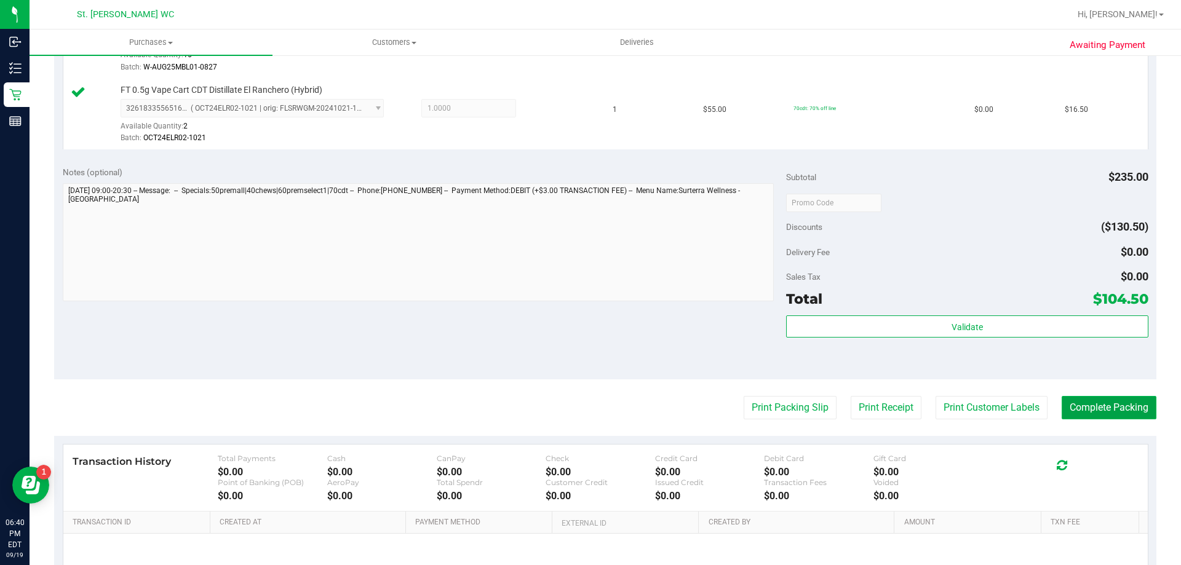
click at [1103, 416] on button "Complete Packing" at bounding box center [1109, 407] width 95 height 23
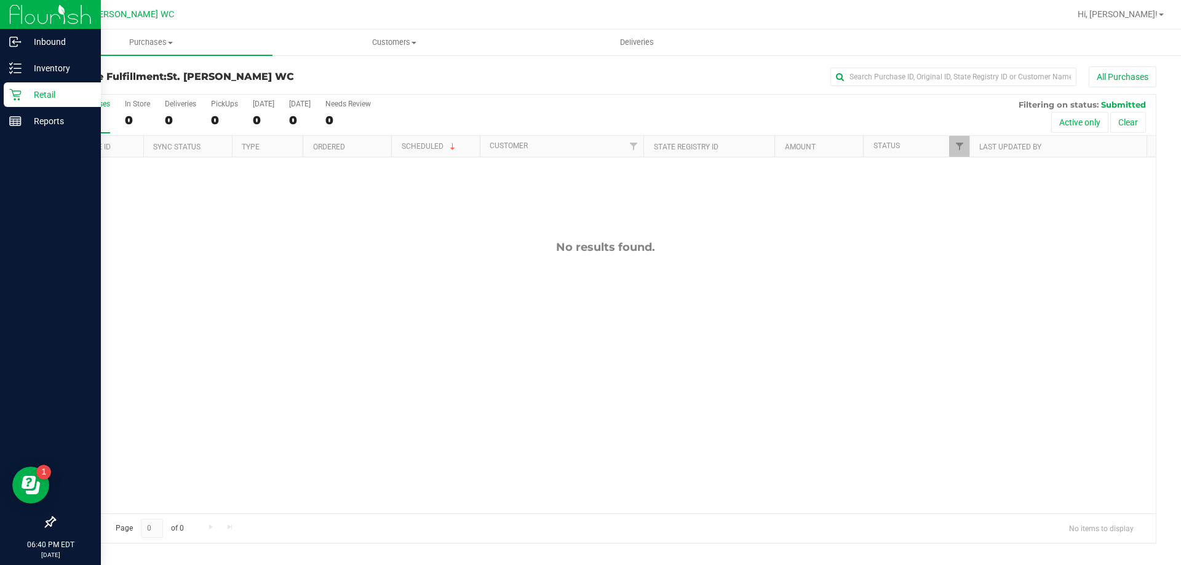
click at [10, 94] on icon at bounding box center [15, 95] width 12 height 12
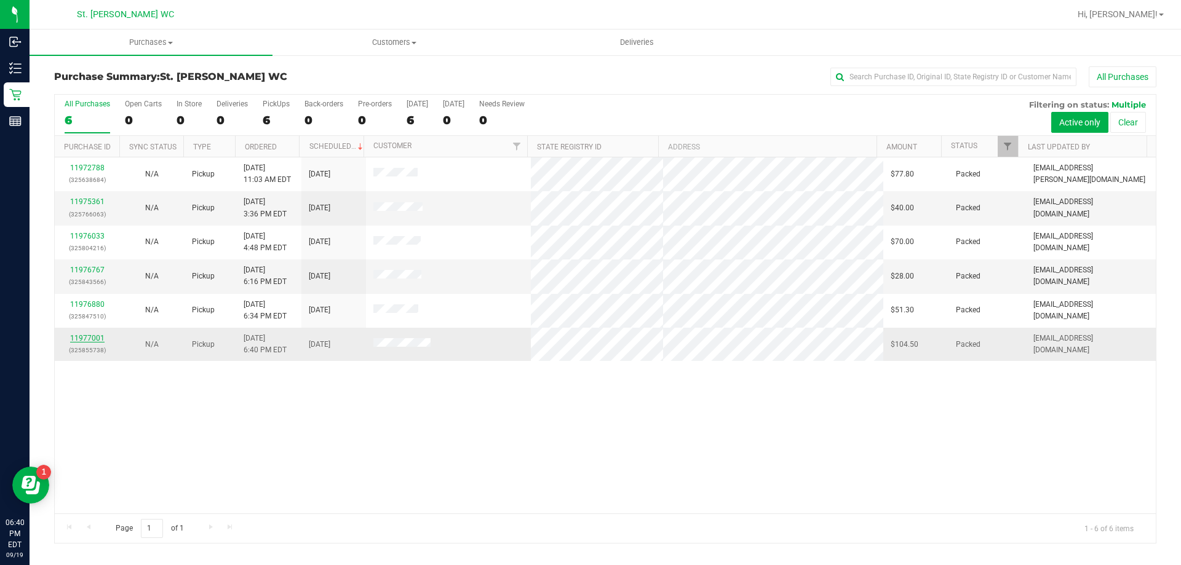
click at [89, 336] on link "11977001" at bounding box center [87, 338] width 34 height 9
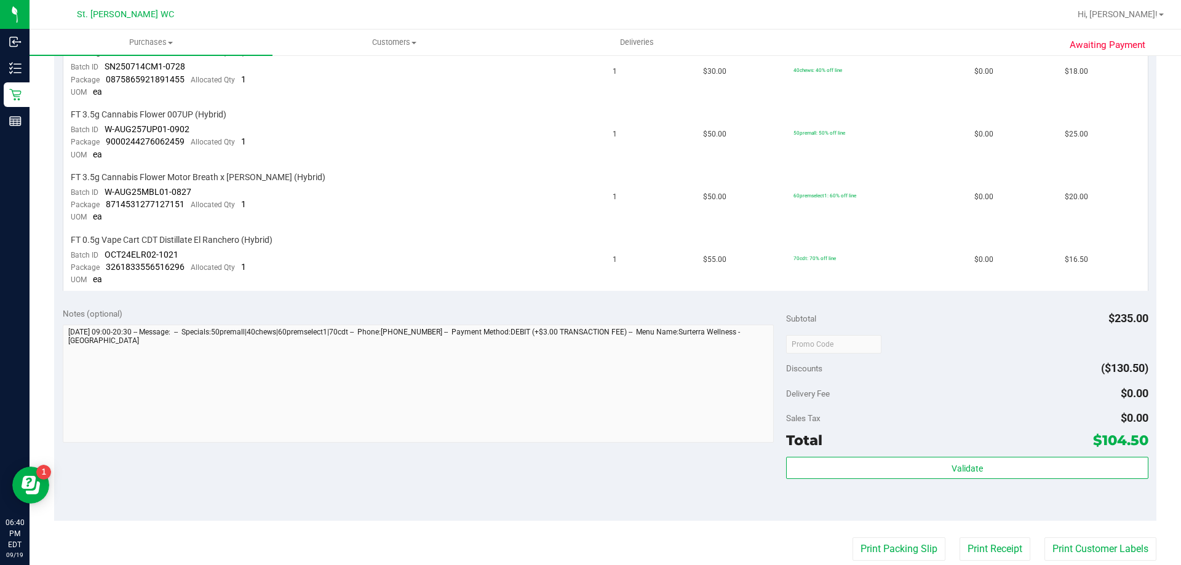
scroll to position [554, 0]
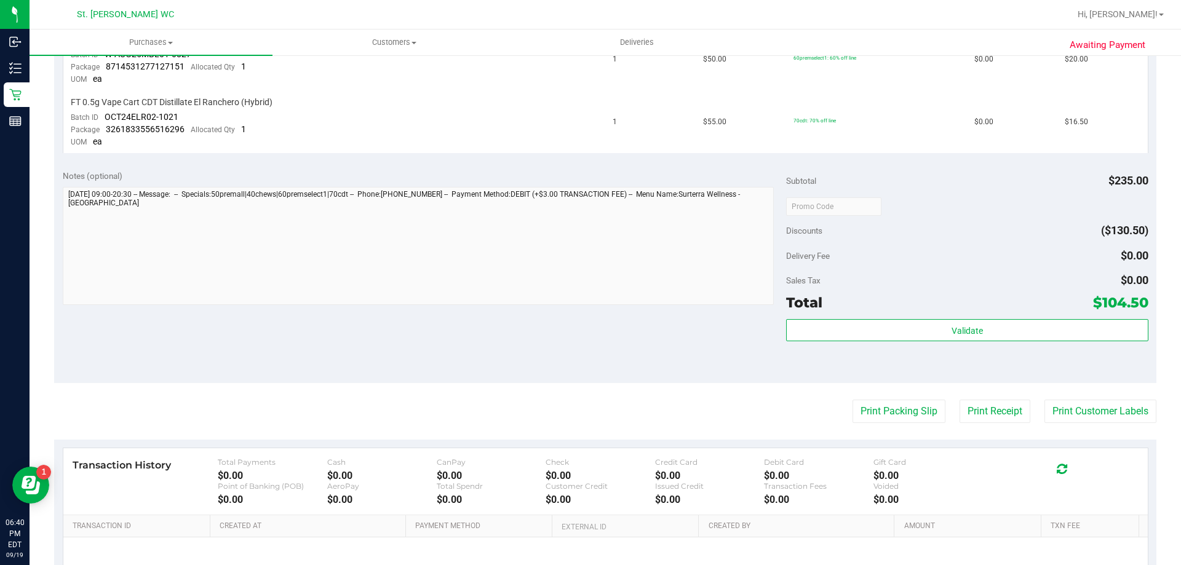
click at [876, 425] on purchase-details "Back Send Back to Created Cancel Purchase View Profile # 11977001 BioTrack ID: …" at bounding box center [605, 91] width 1103 height 1157
click at [876, 410] on button "Print Packing Slip" at bounding box center [899, 411] width 93 height 23
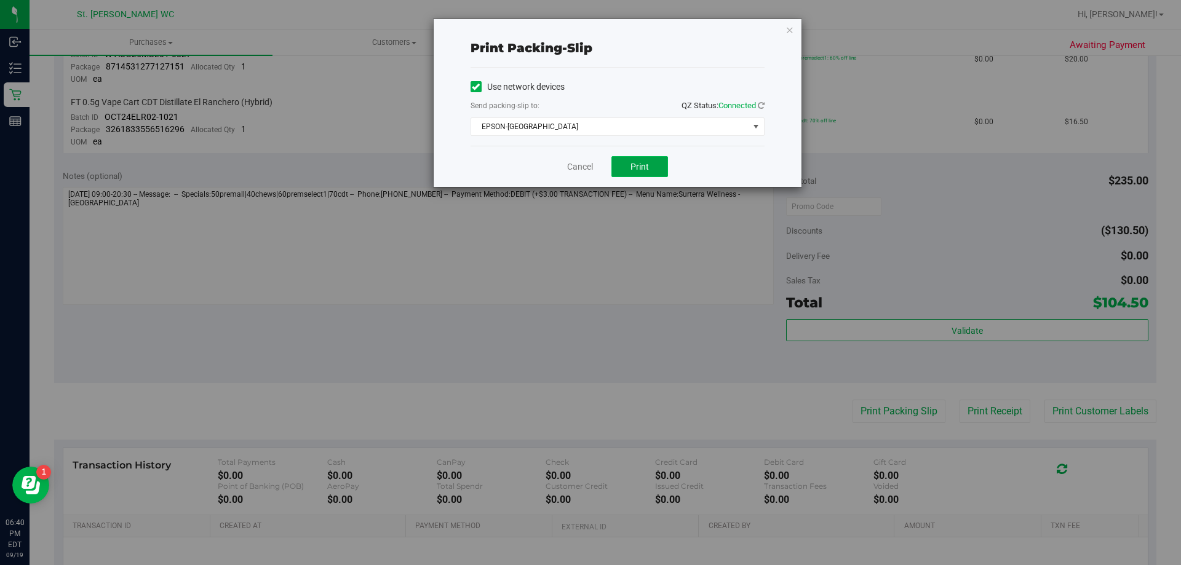
click at [667, 162] on button "Print" at bounding box center [640, 166] width 57 height 21
click at [569, 166] on link "Cancel" at bounding box center [580, 167] width 26 height 13
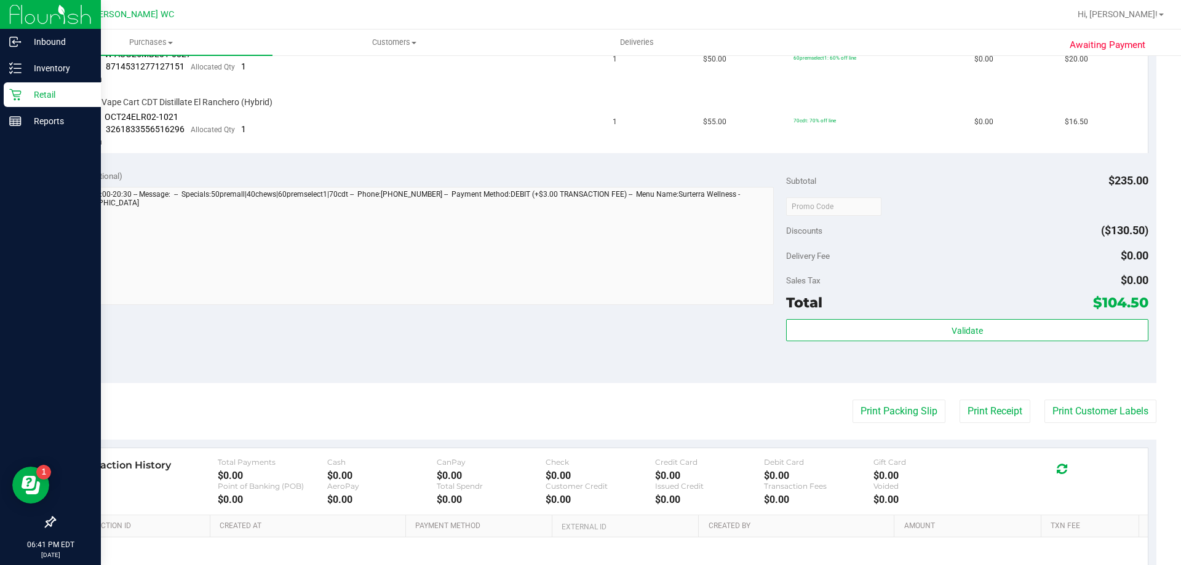
click at [12, 101] on div "Retail" at bounding box center [52, 94] width 97 height 25
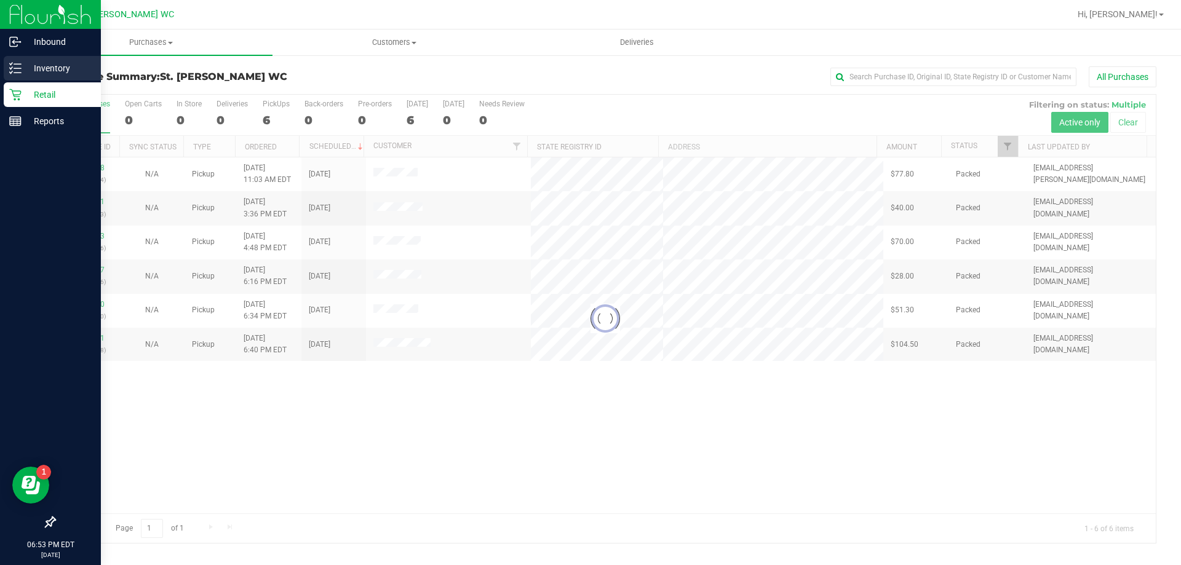
click at [43, 68] on p "Inventory" at bounding box center [59, 68] width 74 height 15
